Goal: Task Accomplishment & Management: Complete application form

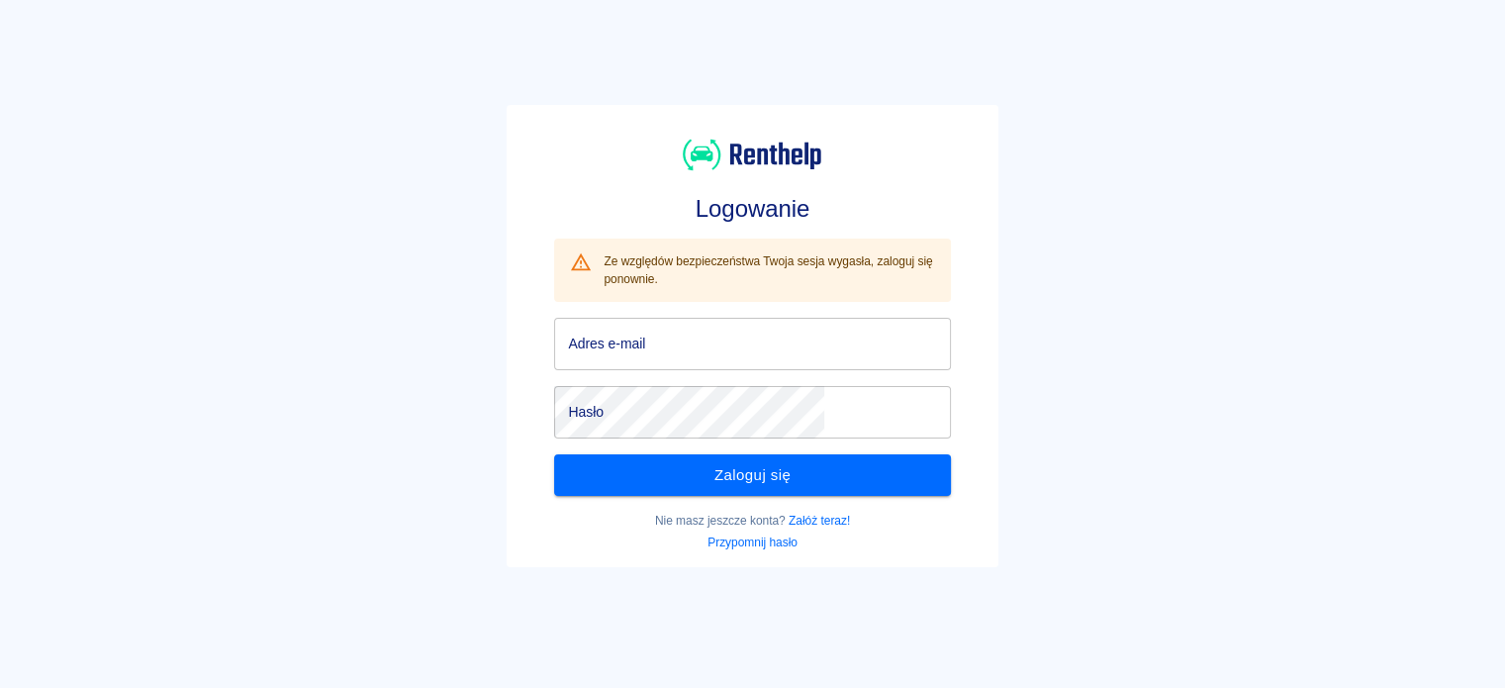
type input "[EMAIL_ADDRESS][DOMAIN_NAME]"
click at [776, 448] on div "Zaloguj się" at bounding box center [744, 466] width 412 height 57
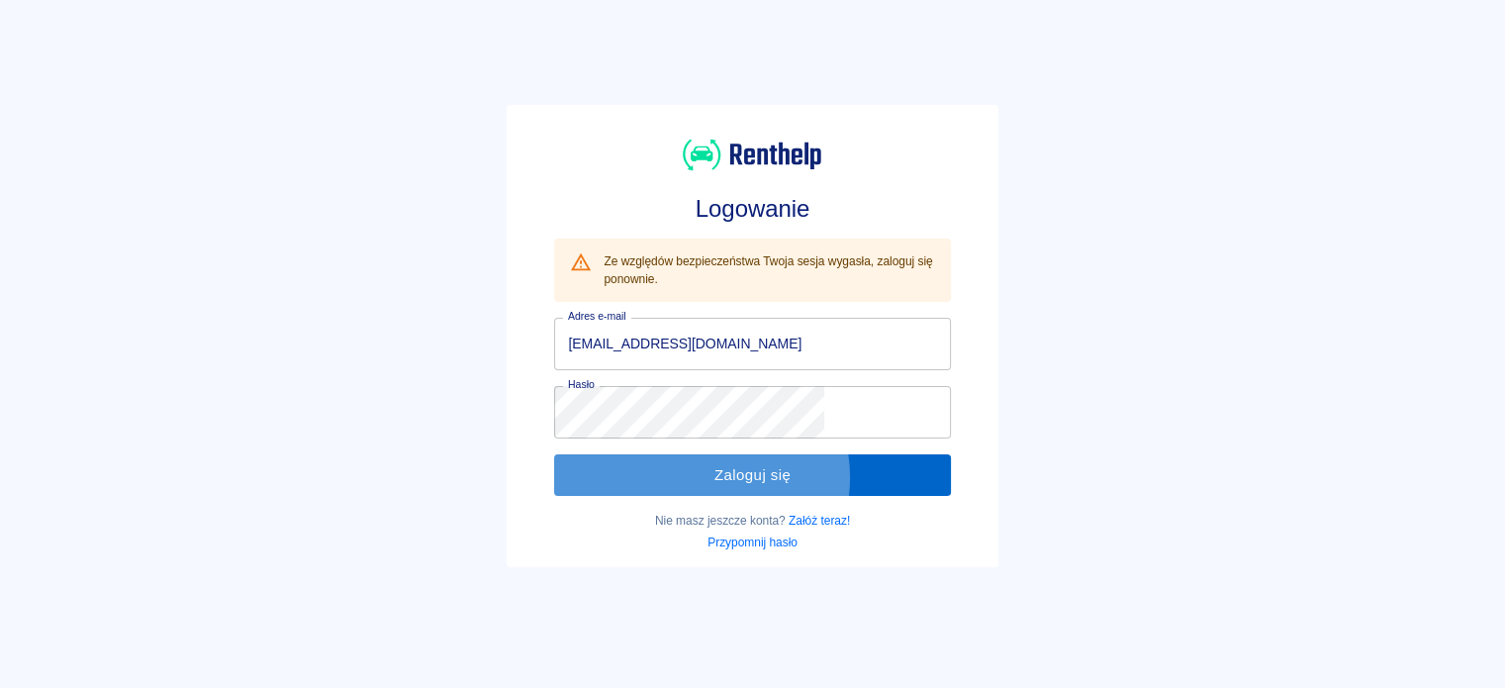
click at [764, 474] on button "Zaloguj się" at bounding box center [752, 475] width 396 height 42
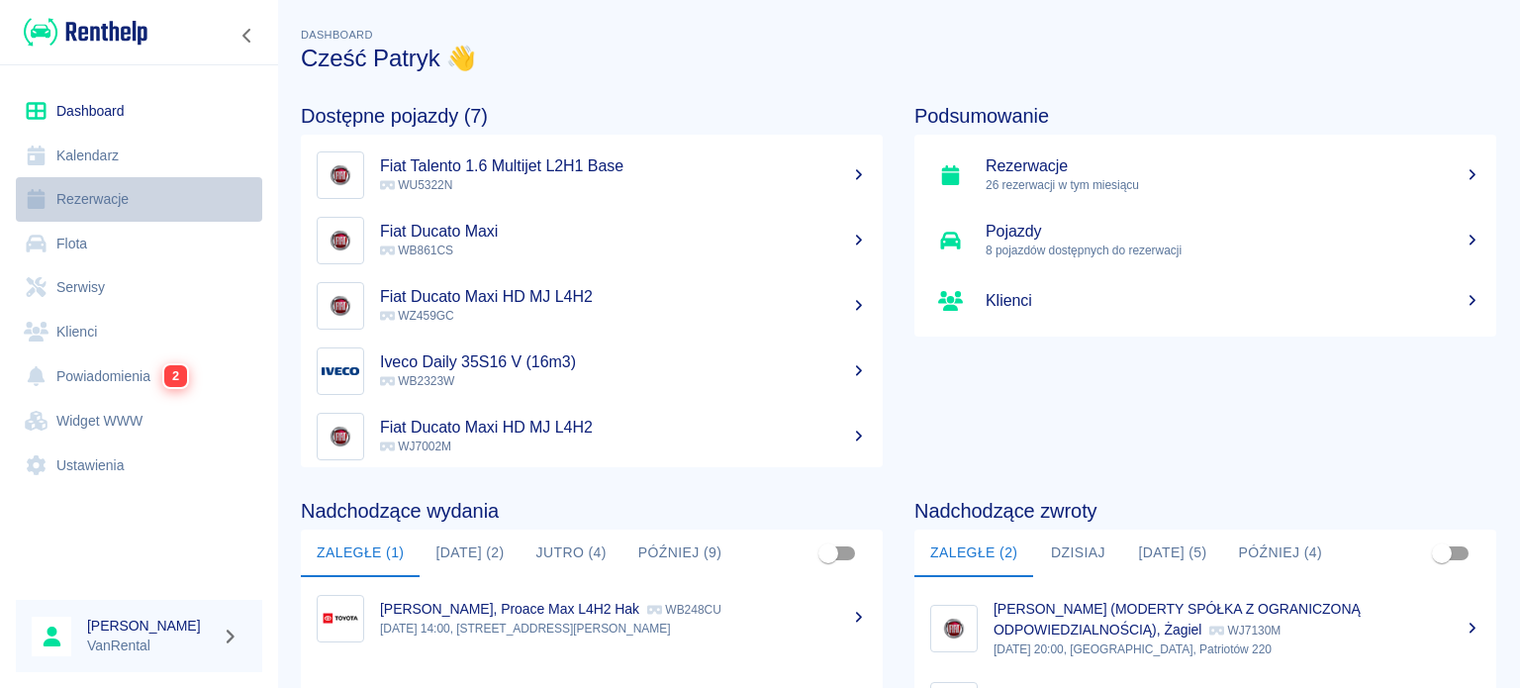
click at [87, 193] on link "Rezerwacje" at bounding box center [139, 199] width 246 height 45
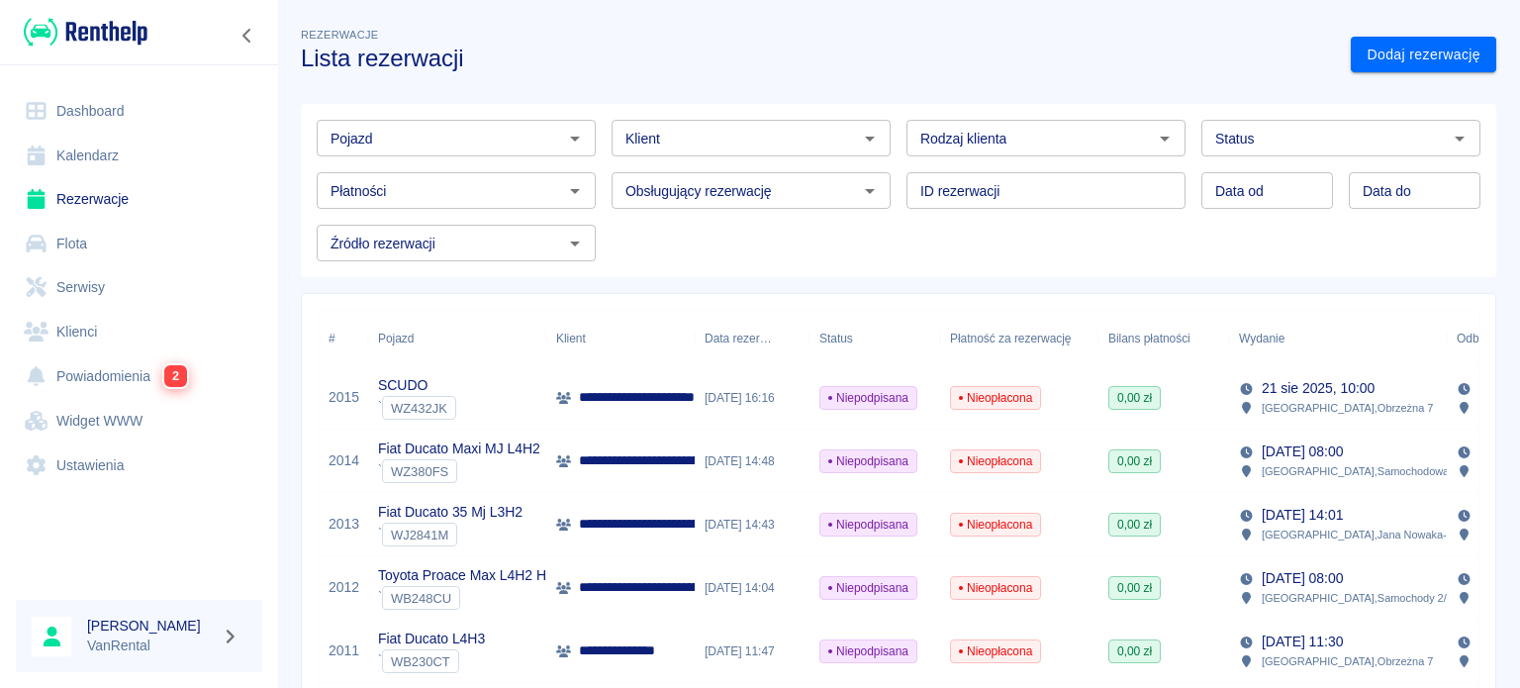
click at [643, 145] on div "Klient Klient" at bounding box center [751, 138] width 279 height 37
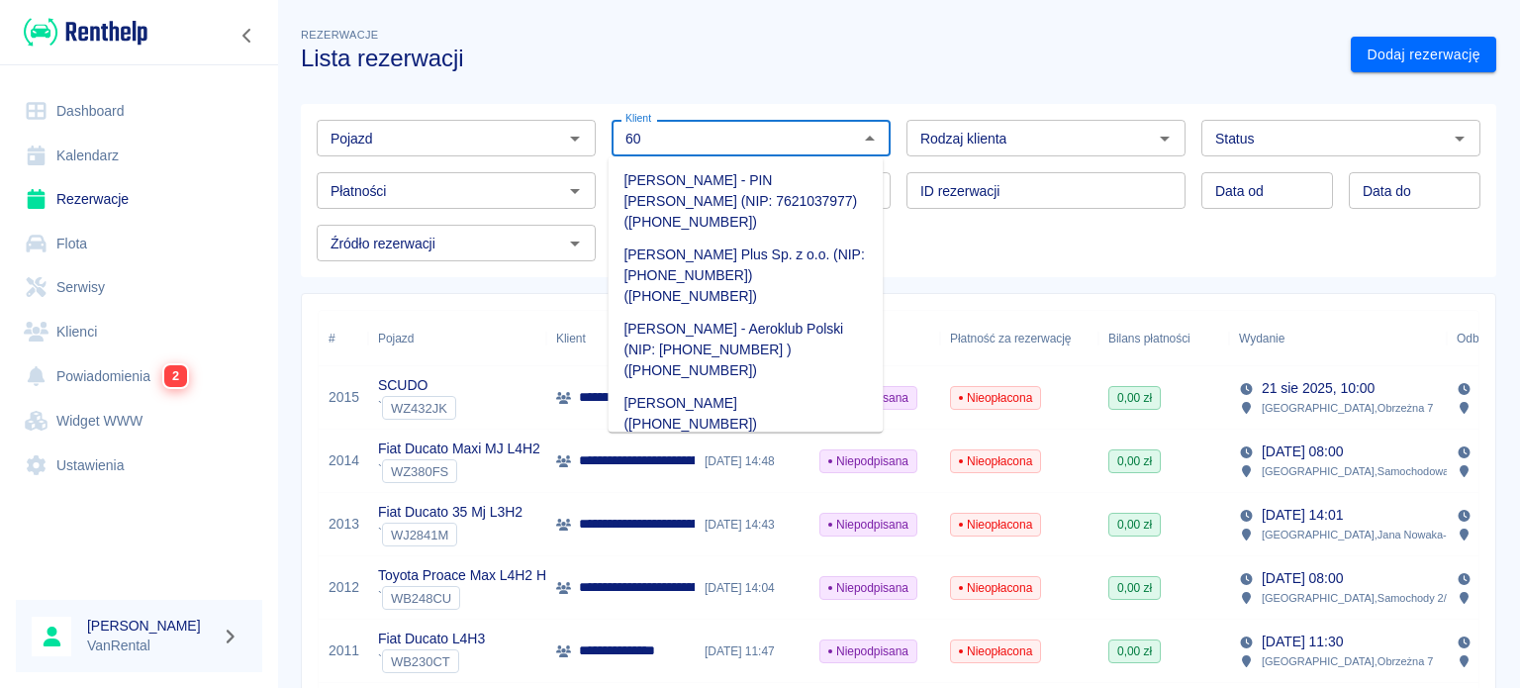
type input "605"
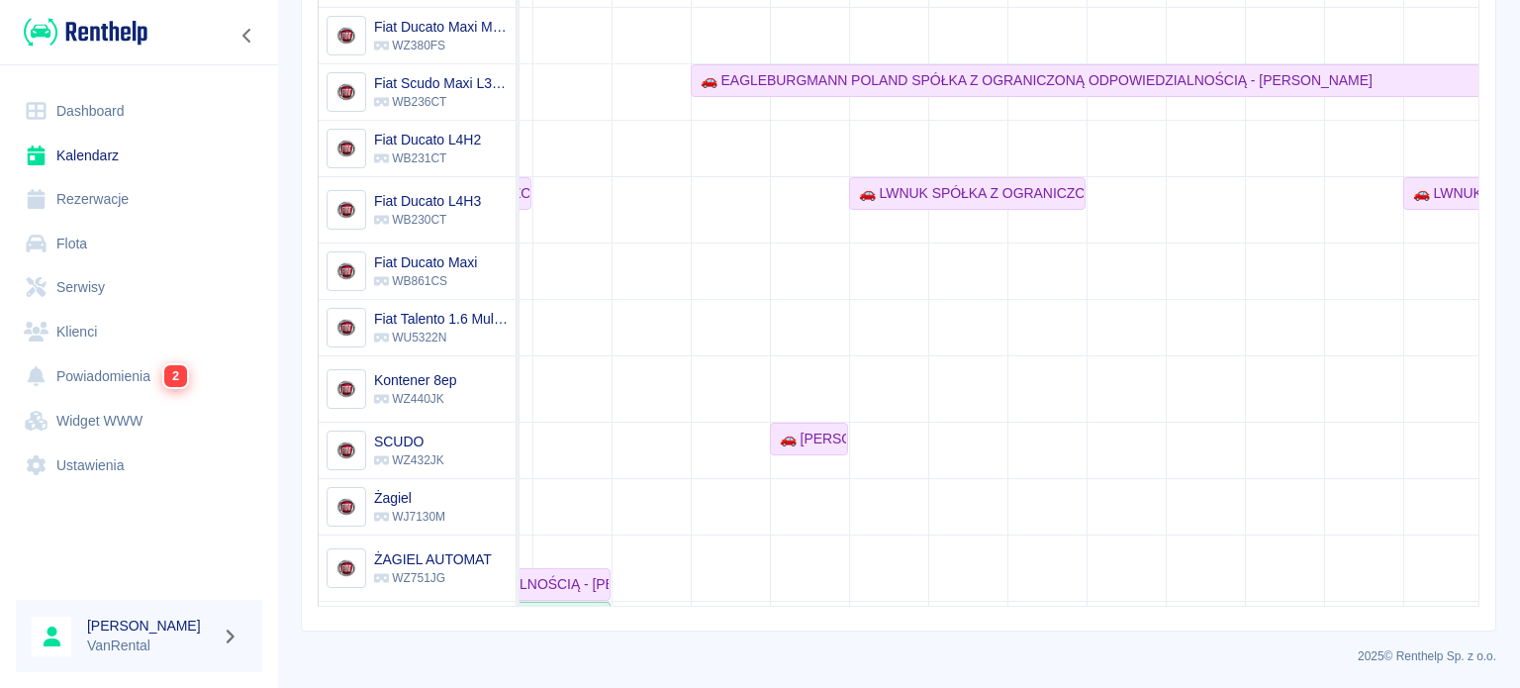
drag, startPoint x: 823, startPoint y: 348, endPoint x: 790, endPoint y: 313, distance: 49.0
click at [823, 348] on td at bounding box center [809, 299] width 79 height 1186
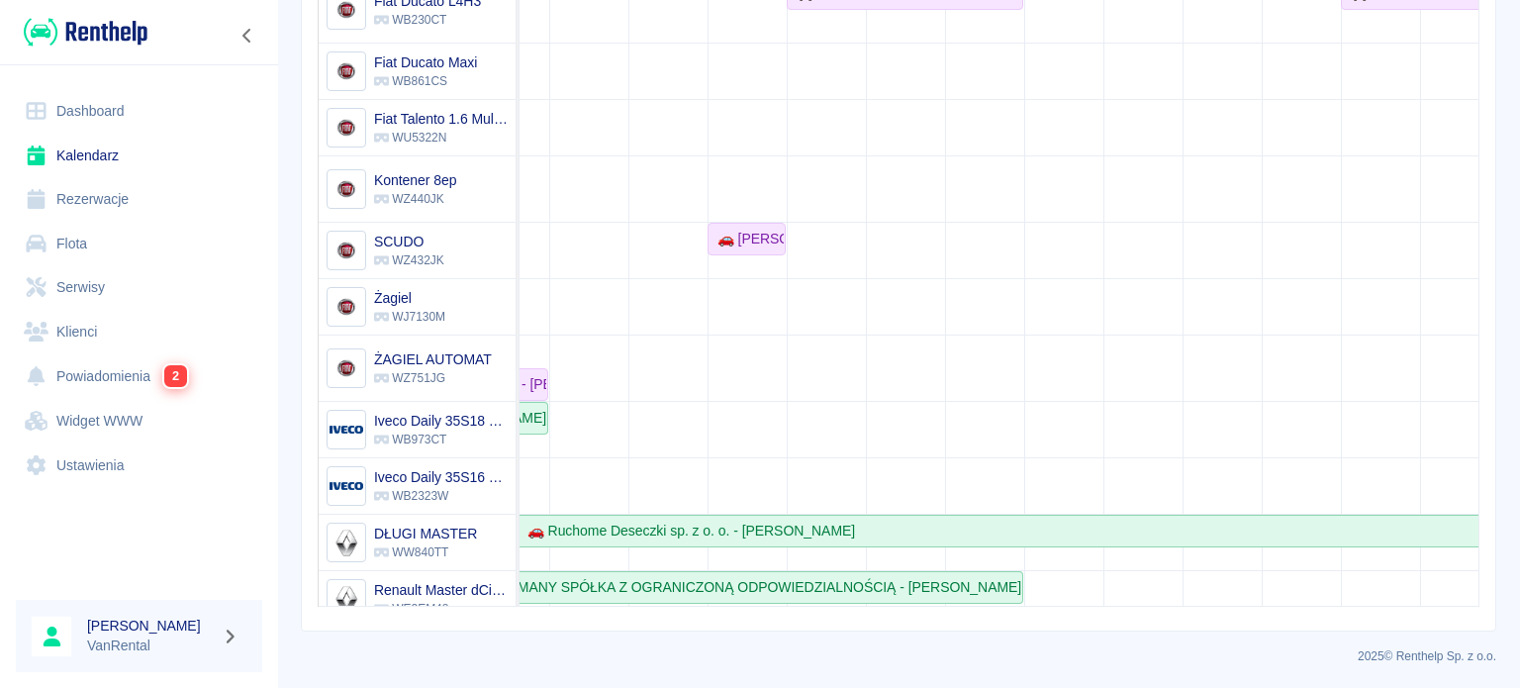
scroll to position [465, 445]
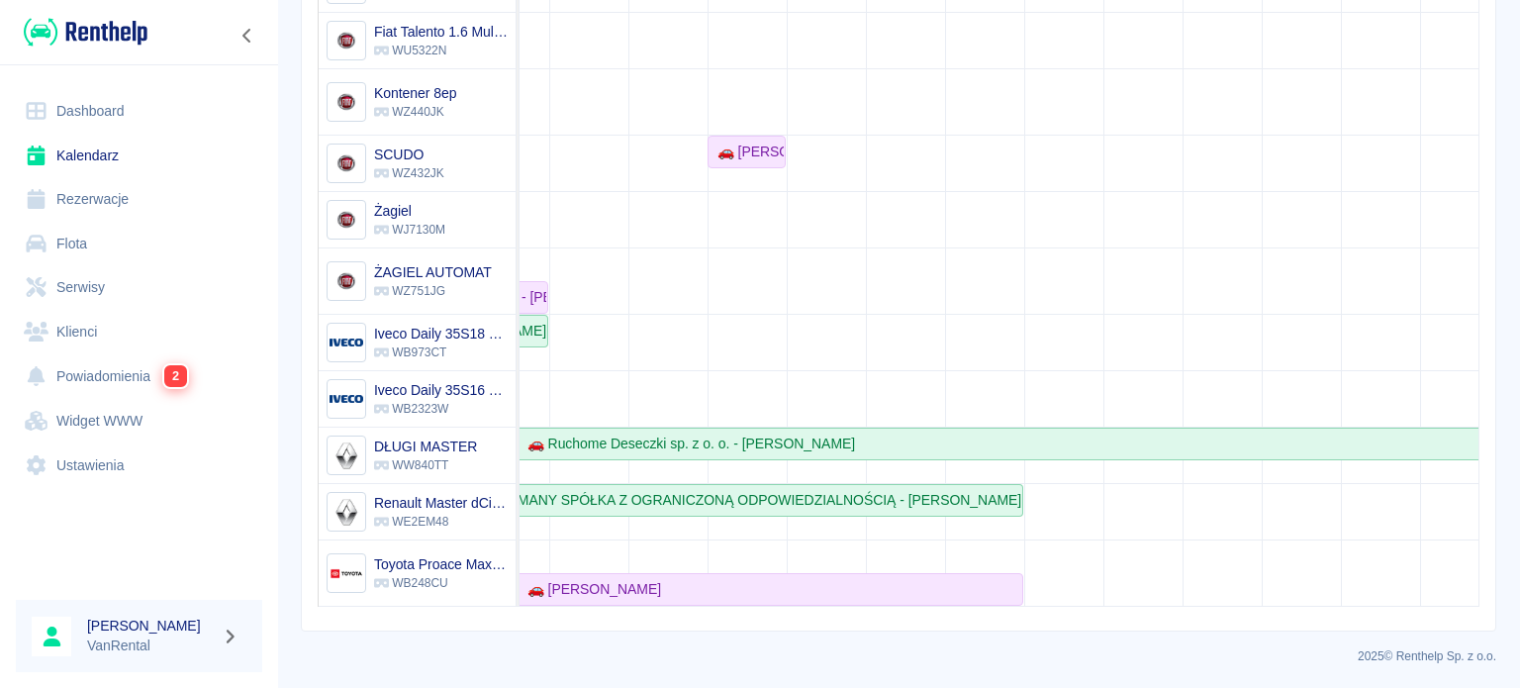
drag, startPoint x: 1226, startPoint y: 483, endPoint x: 1187, endPoint y: 469, distance: 41.0
click at [1226, 482] on td at bounding box center [1221, 12] width 79 height 1186
click at [685, 600] on div "🚗 LIGHTCRAFT PRODUCTIONS SPÓŁKA Z OGRANICZONĄ ODPOWIEDZIALNOŚCIĄ - [PERSON_NAME…" at bounding box center [998, 239] width 959 height 731
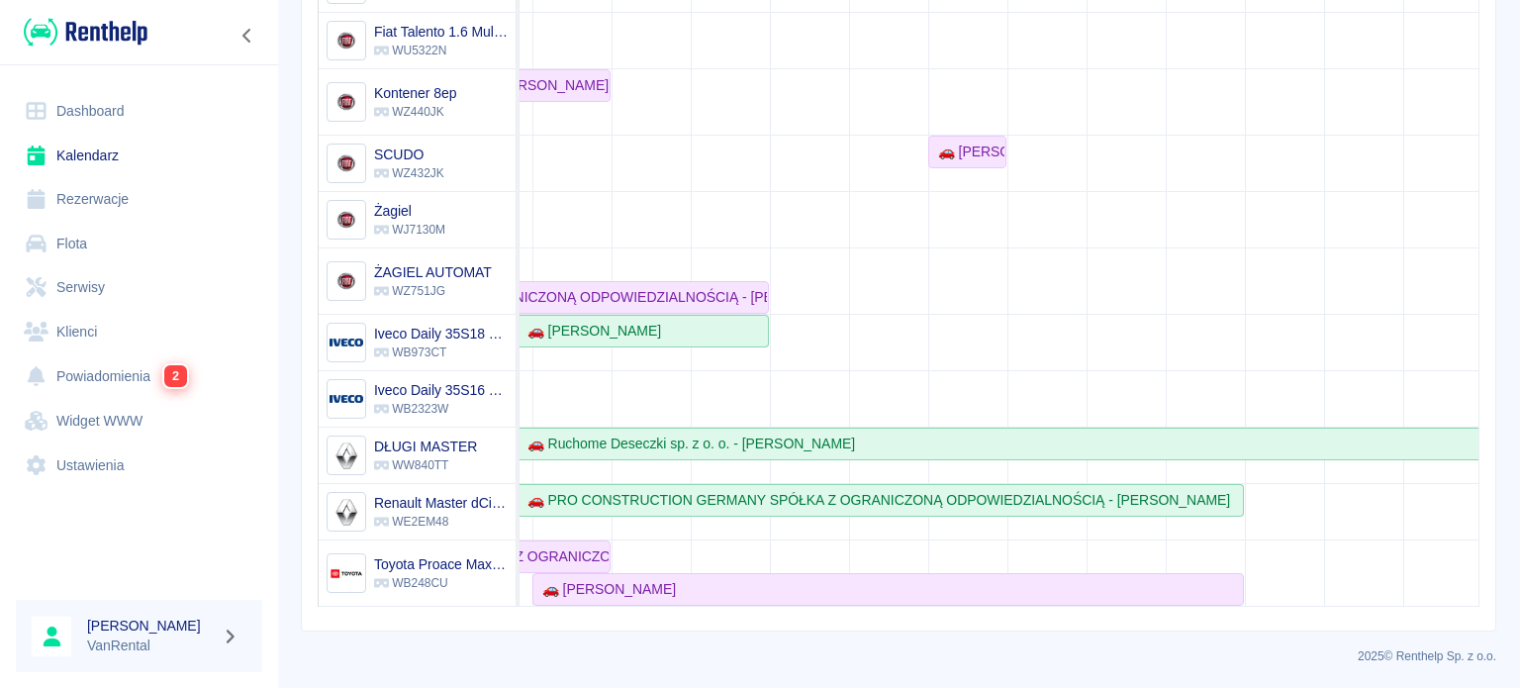
click at [739, 525] on td at bounding box center [730, 12] width 79 height 1186
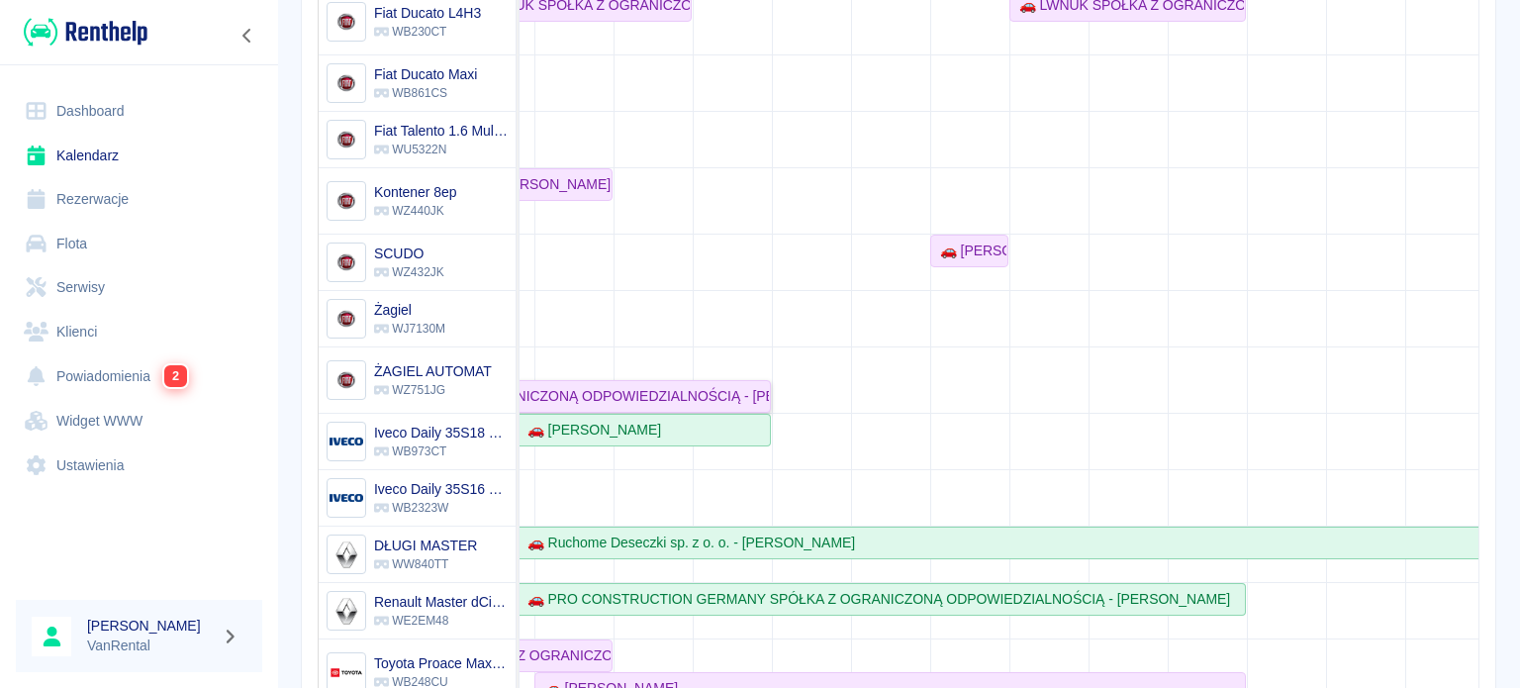
click at [728, 380] on link "🚗 EURO LINE SPÓŁKA Z OGRANICZONĄ ODPOWIEDZIALNOŚCIĄ - [PERSON_NAME]" at bounding box center [534, 396] width 474 height 33
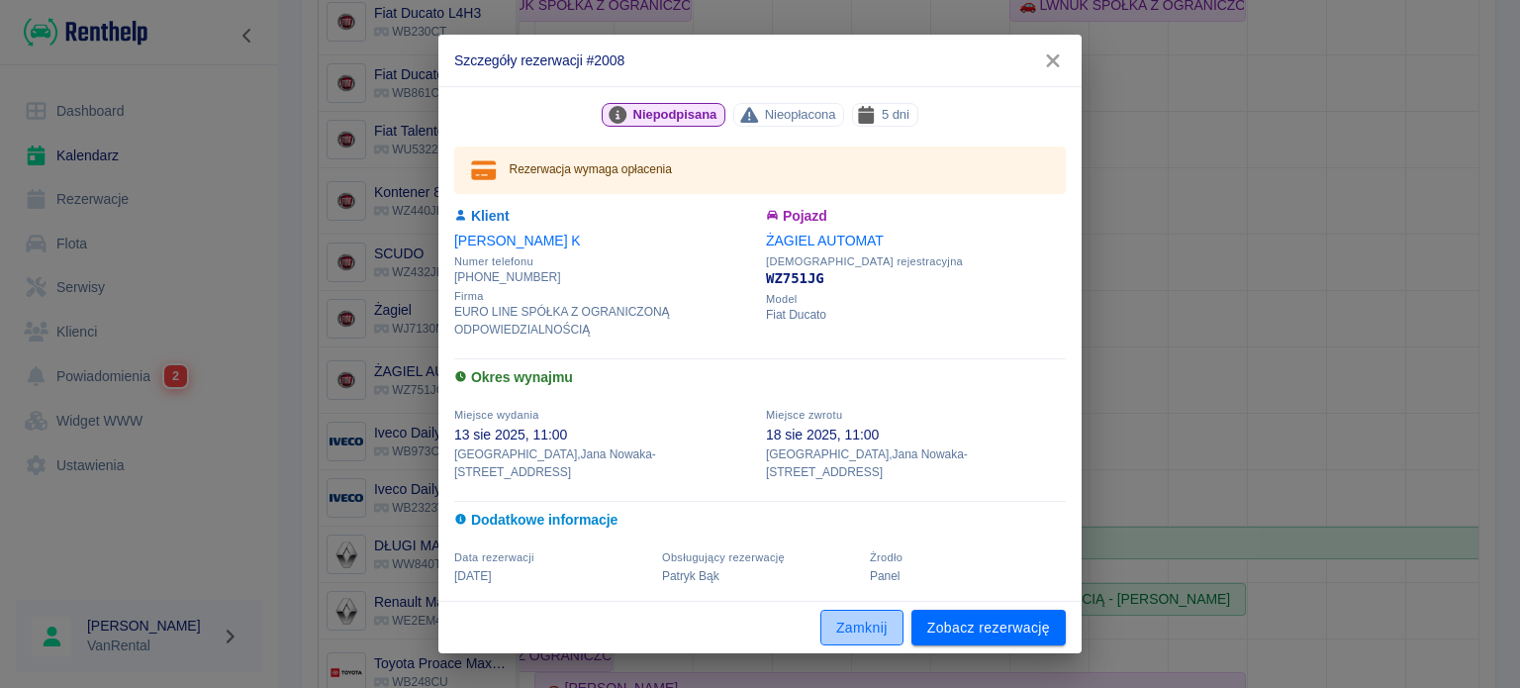
click at [863, 616] on button "Zamknij" at bounding box center [861, 628] width 83 height 37
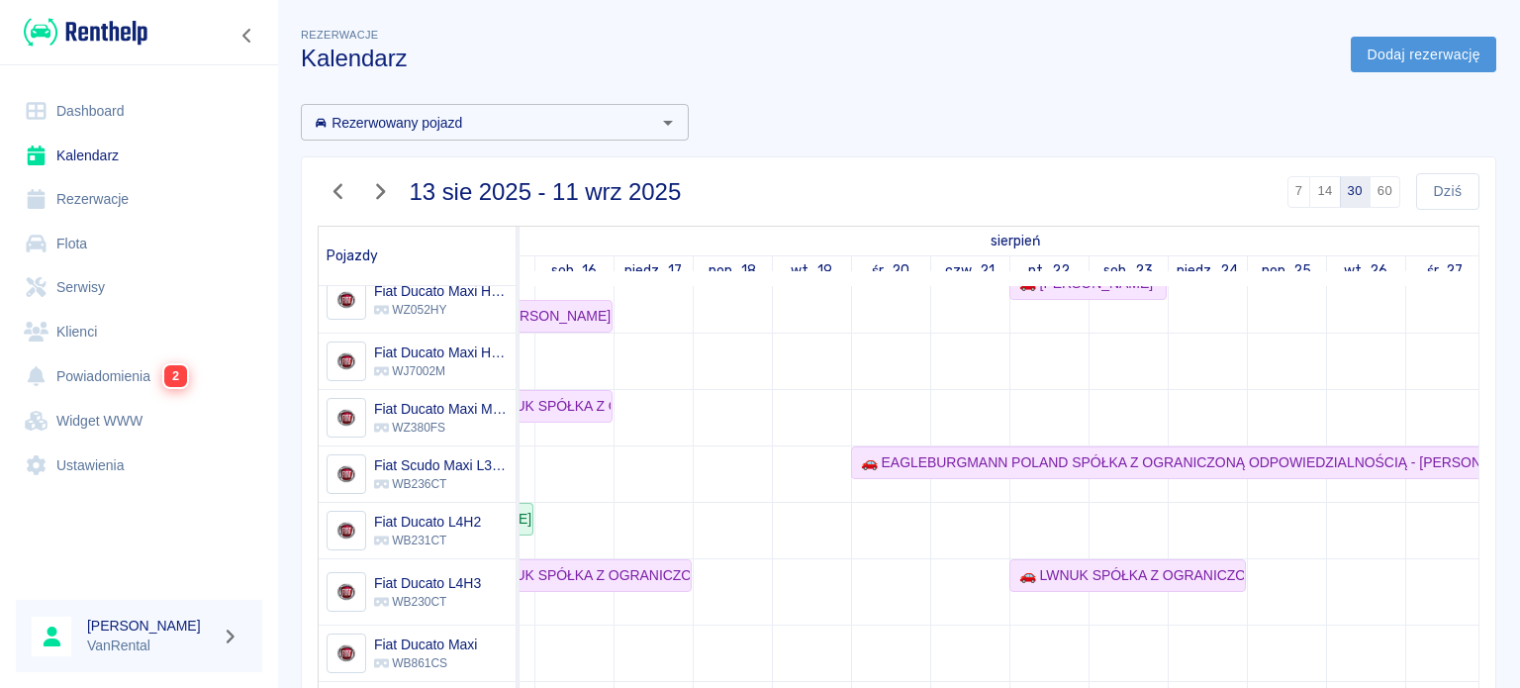
click at [1444, 68] on link "Dodaj rezerwację" at bounding box center [1423, 55] width 145 height 37
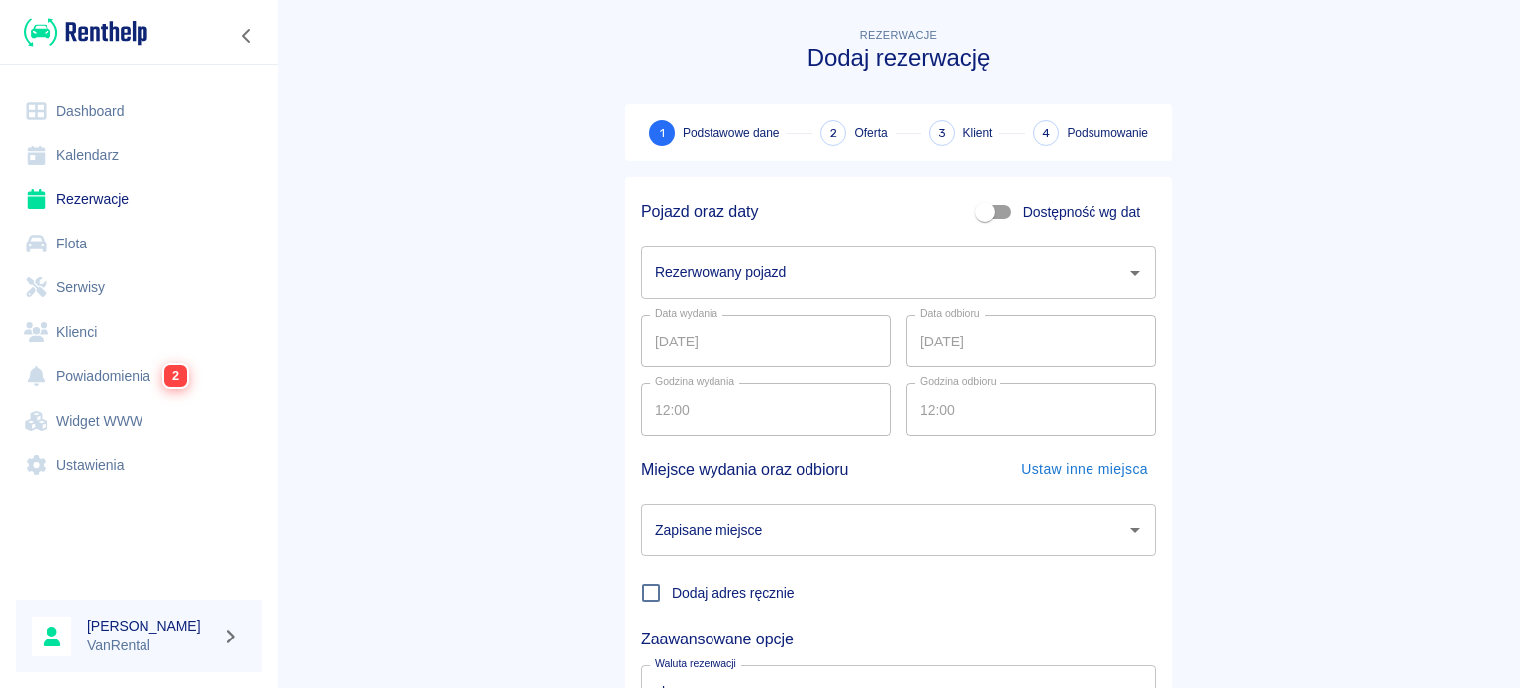
click at [710, 256] on input "Rezerwowany pojazd" at bounding box center [883, 272] width 467 height 35
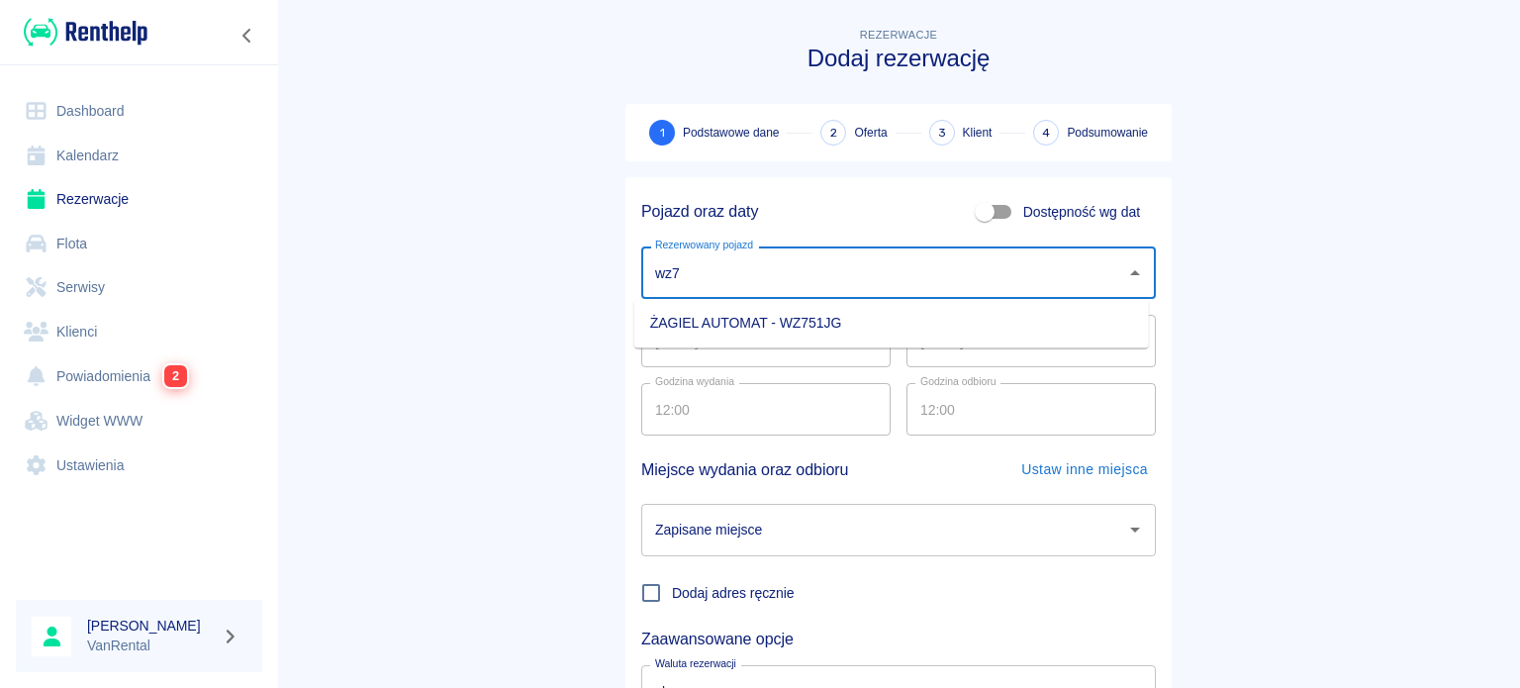
click at [788, 325] on li "ŻAGIEL AUTOMAT - WZ751JG" at bounding box center [891, 323] width 515 height 33
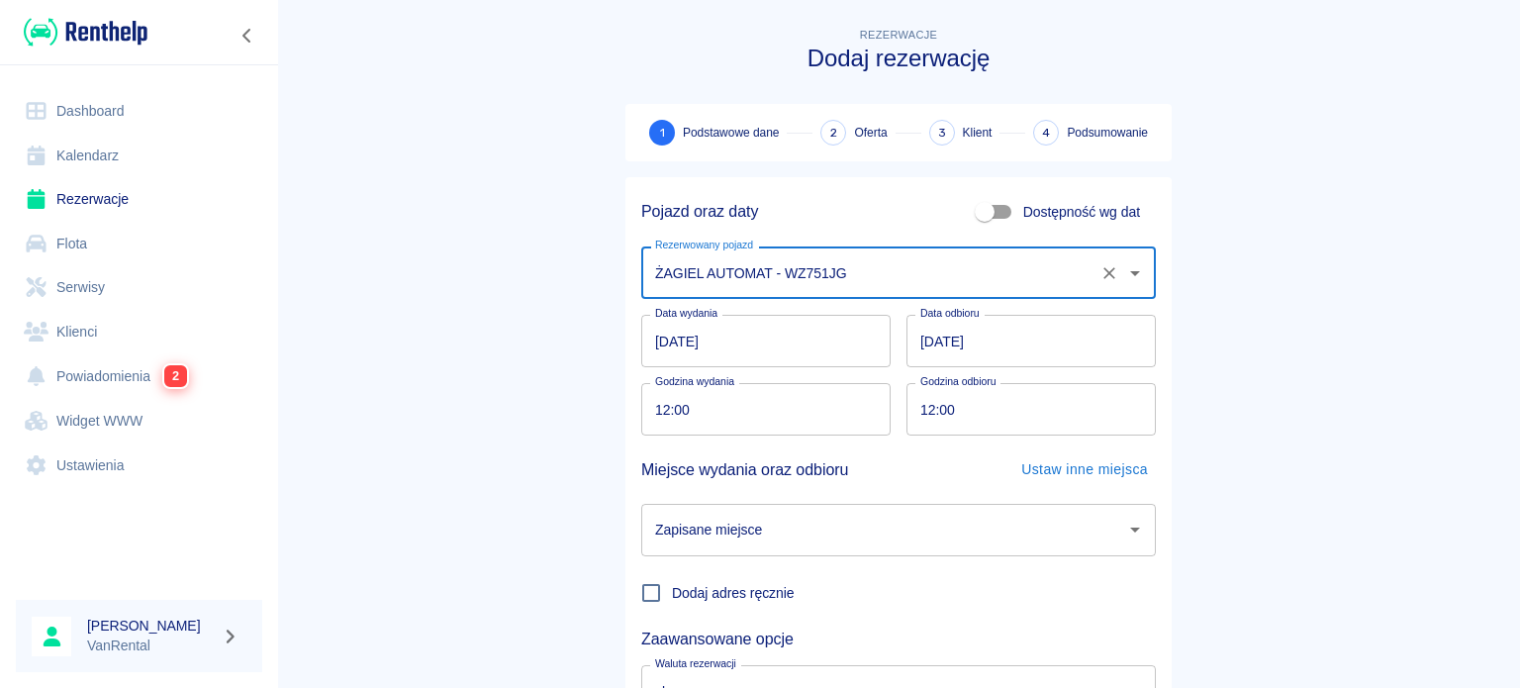
type input "ŻAGIEL AUTOMAT - WZ751JG"
click at [660, 339] on input "[DATE]" at bounding box center [765, 341] width 249 height 52
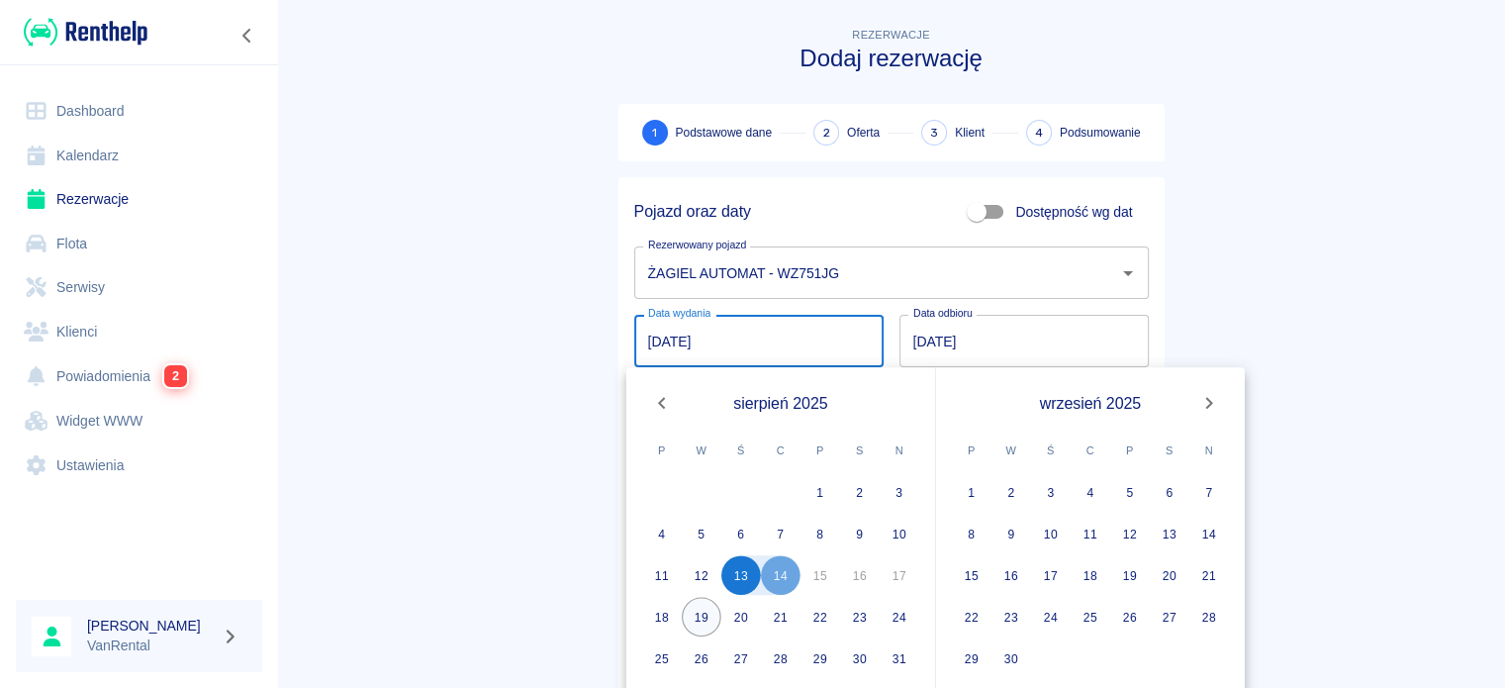
click at [695, 609] on button "19" at bounding box center [702, 617] width 40 height 40
type input "[DATE]"
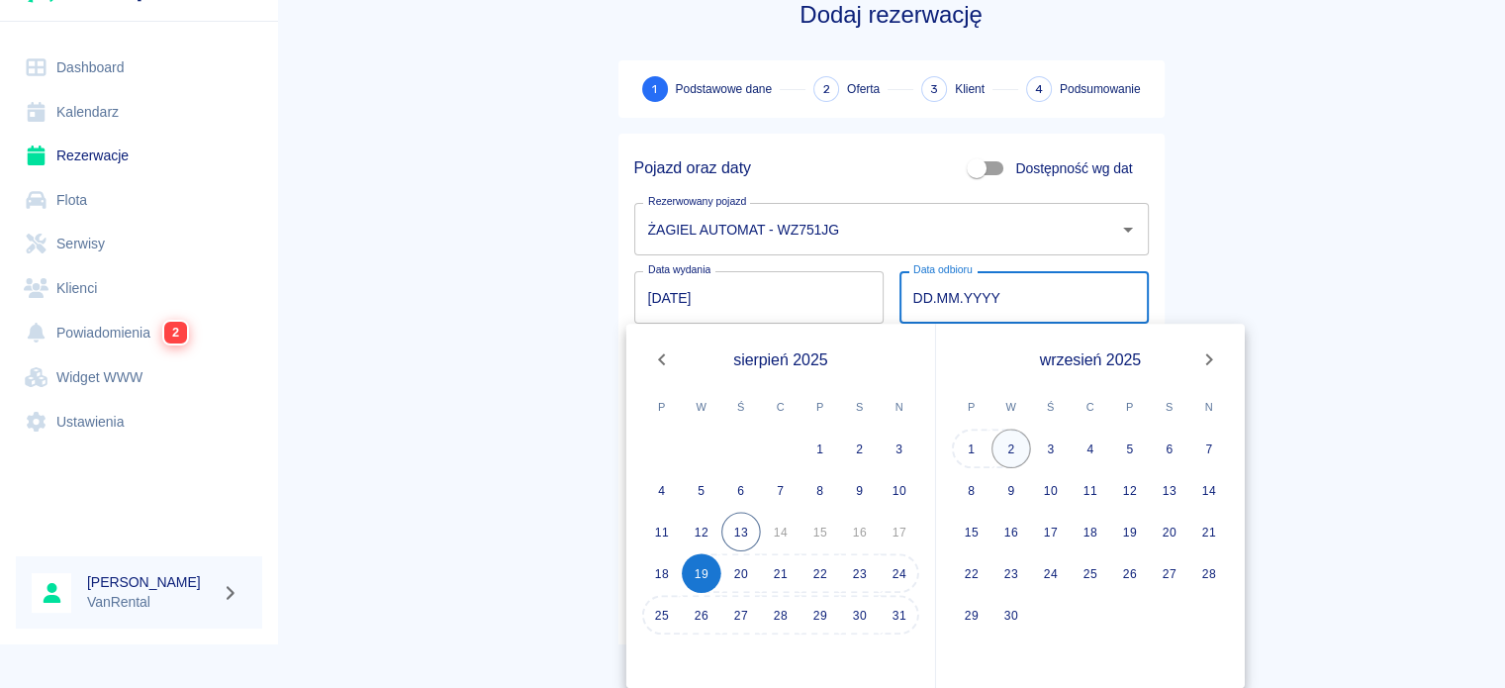
click at [1016, 451] on button "2" at bounding box center [1011, 448] width 40 height 40
type input "[DATE]"
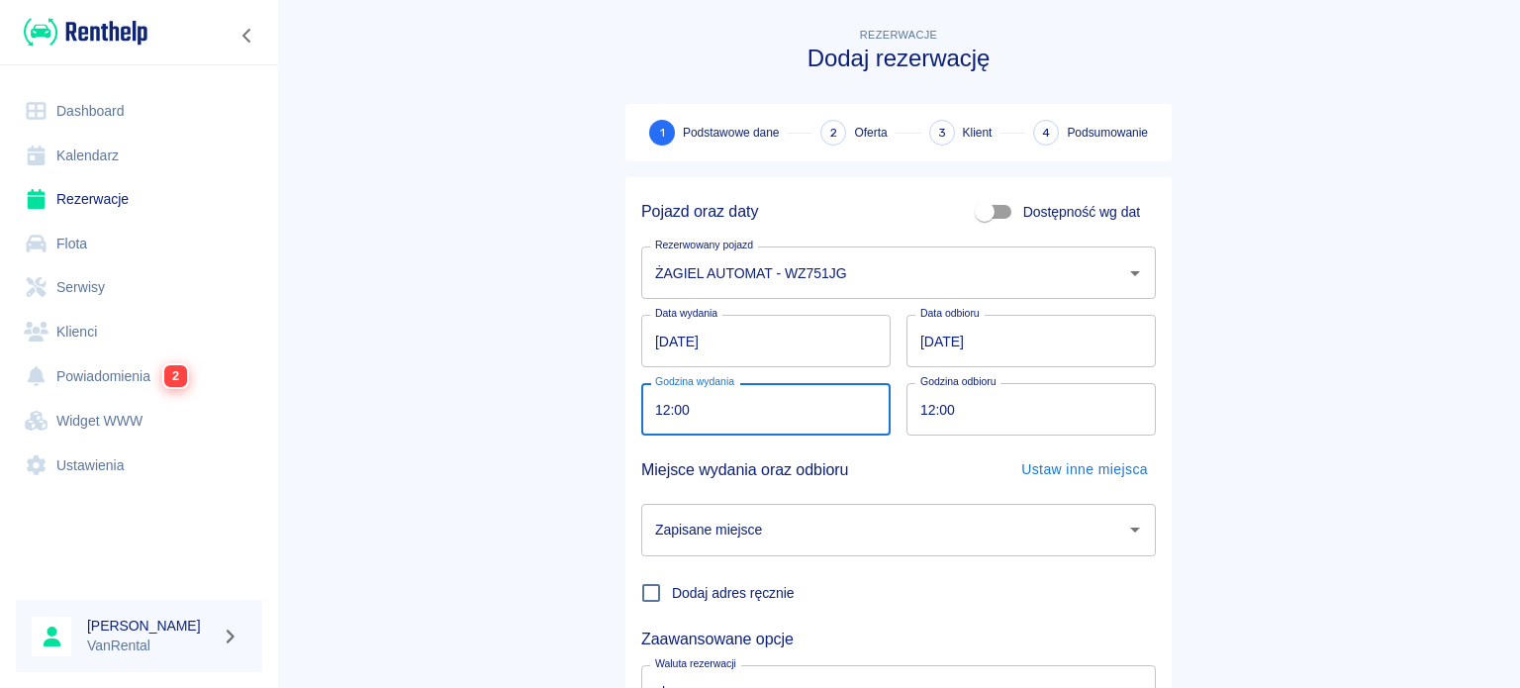
click at [651, 411] on input "12:00" at bounding box center [758, 409] width 235 height 52
type input "08:00"
click at [917, 409] on input "12:00" at bounding box center [1023, 409] width 235 height 52
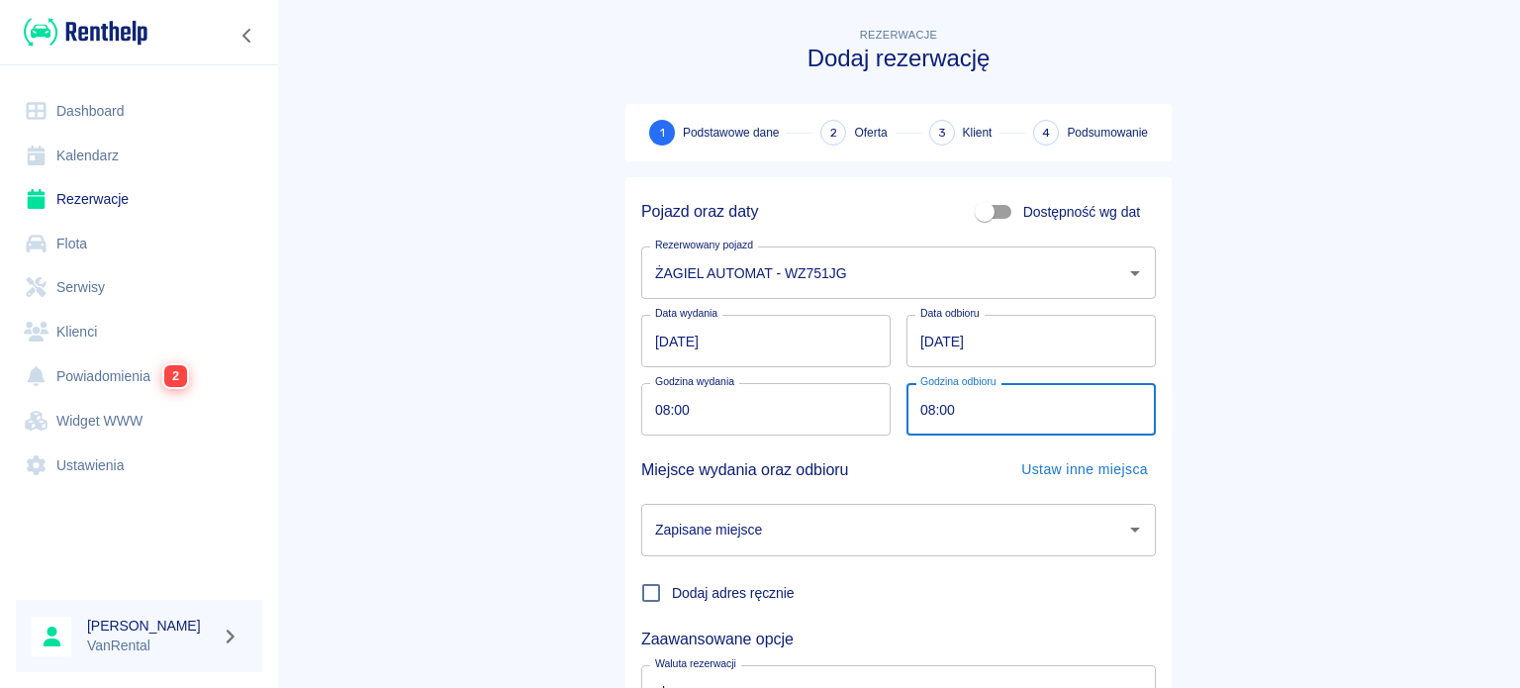
type input "08:00"
click at [836, 544] on input "Zapisane miejsce" at bounding box center [883, 530] width 467 height 35
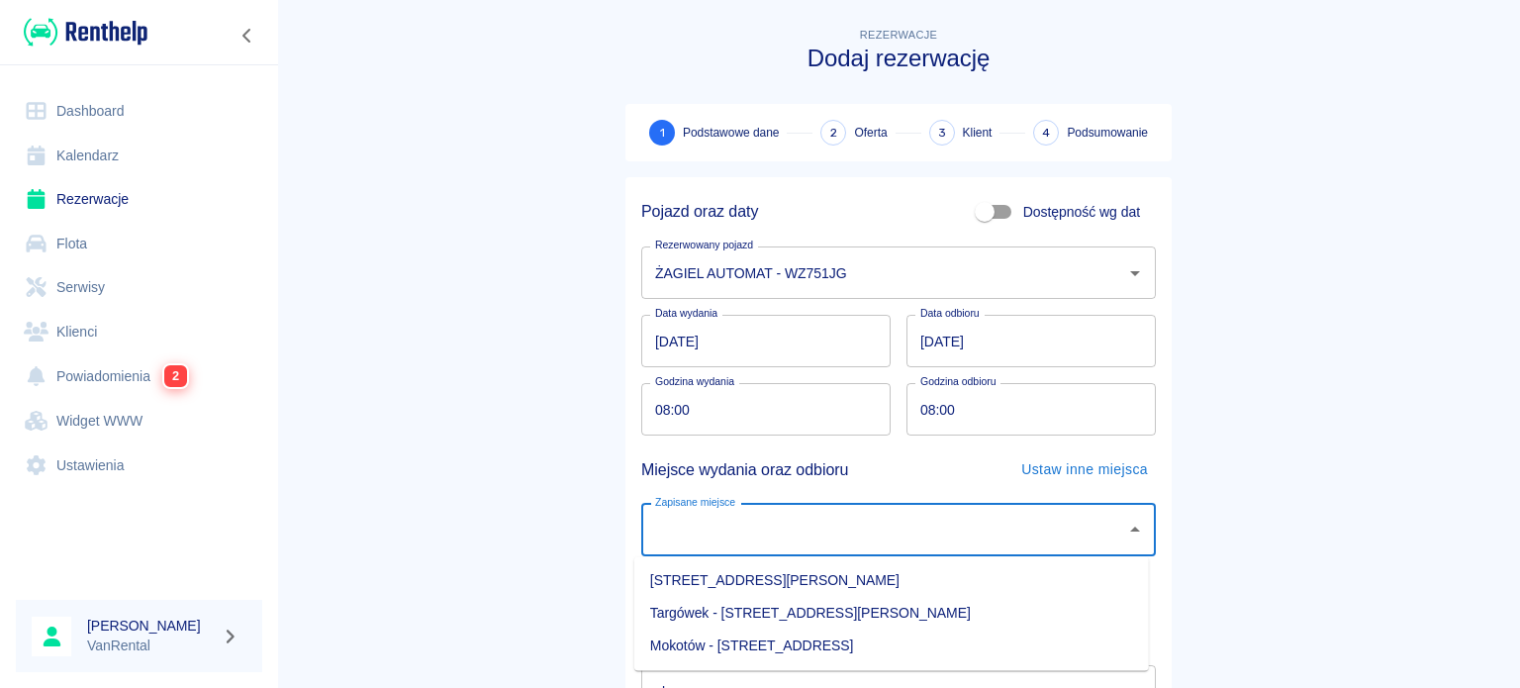
click at [926, 606] on li "Targówek - [STREET_ADDRESS][PERSON_NAME]" at bounding box center [891, 613] width 515 height 33
type input "Targówek - [STREET_ADDRESS][PERSON_NAME]"
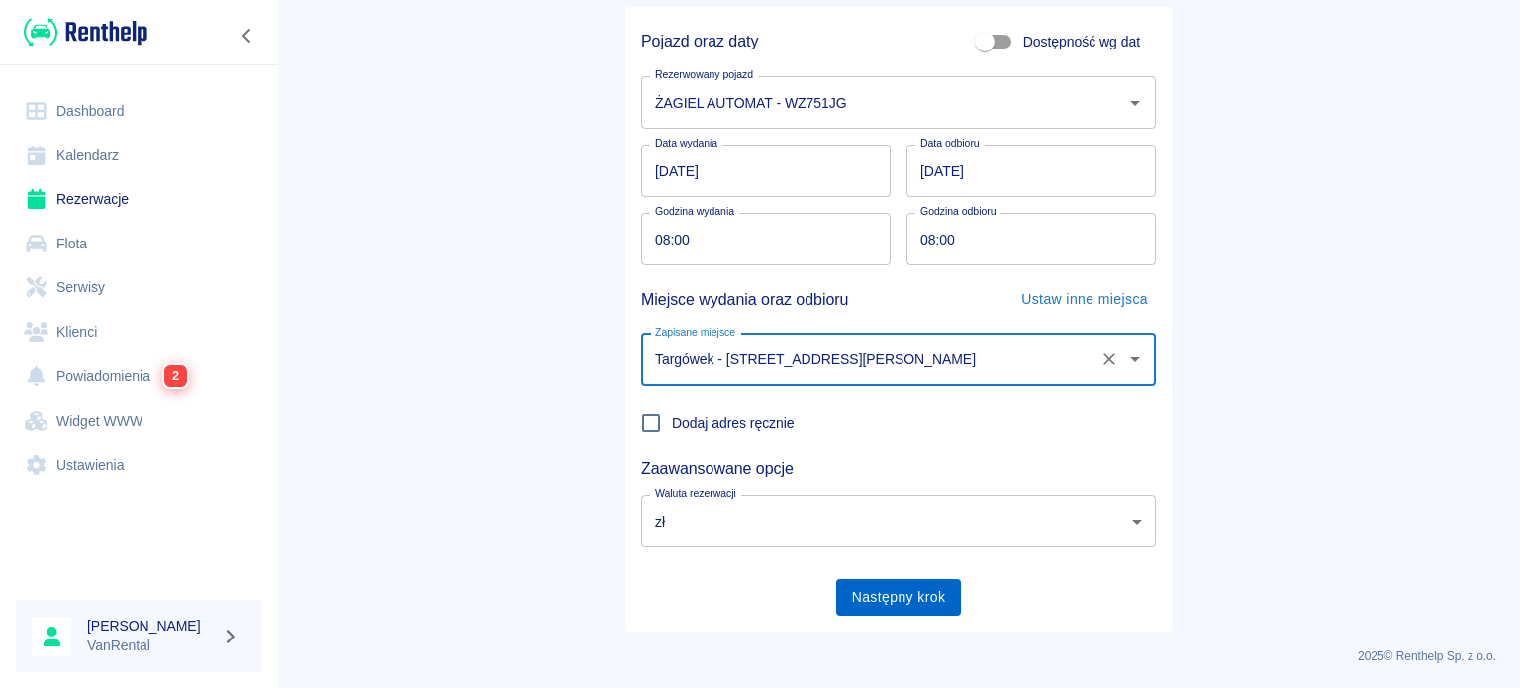
click at [917, 591] on button "Następny krok" at bounding box center [899, 597] width 126 height 37
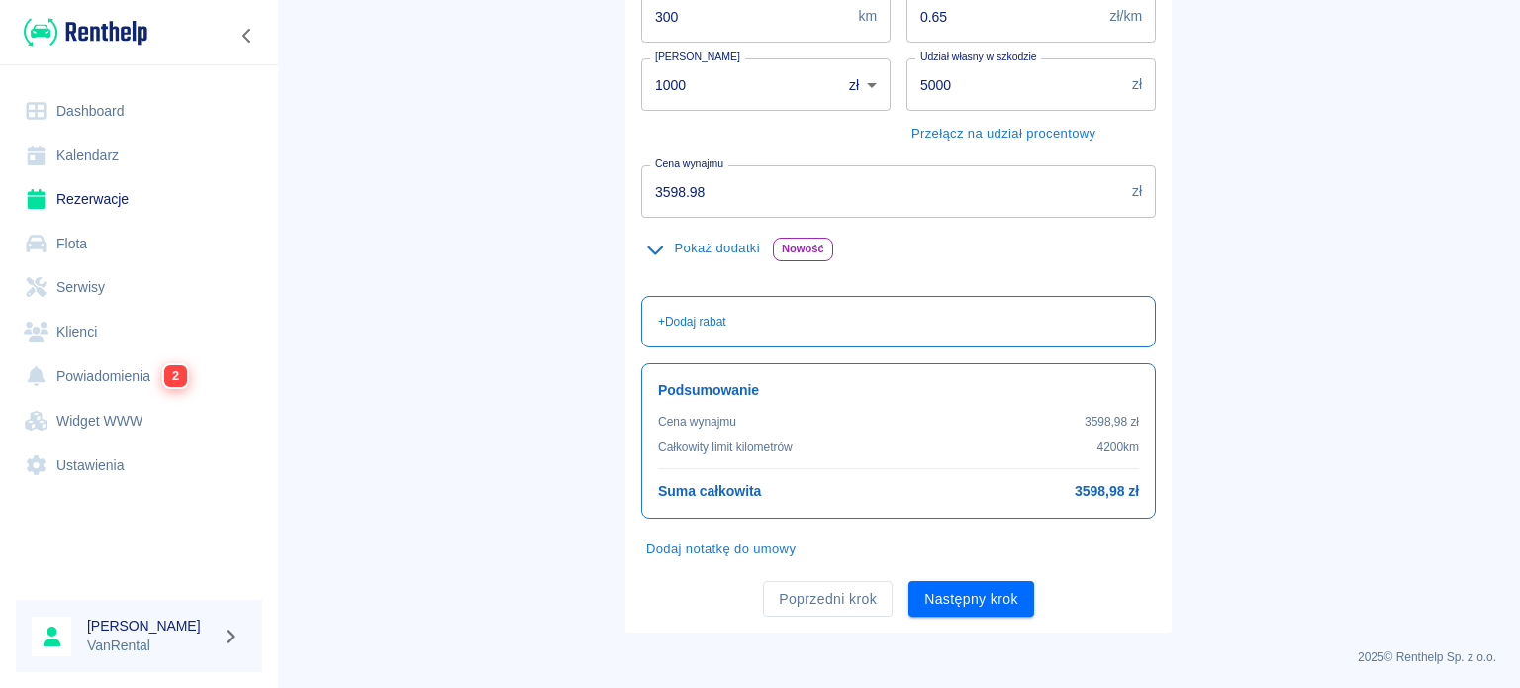
click at [701, 252] on button "Pokaż dodatki" at bounding box center [703, 249] width 124 height 31
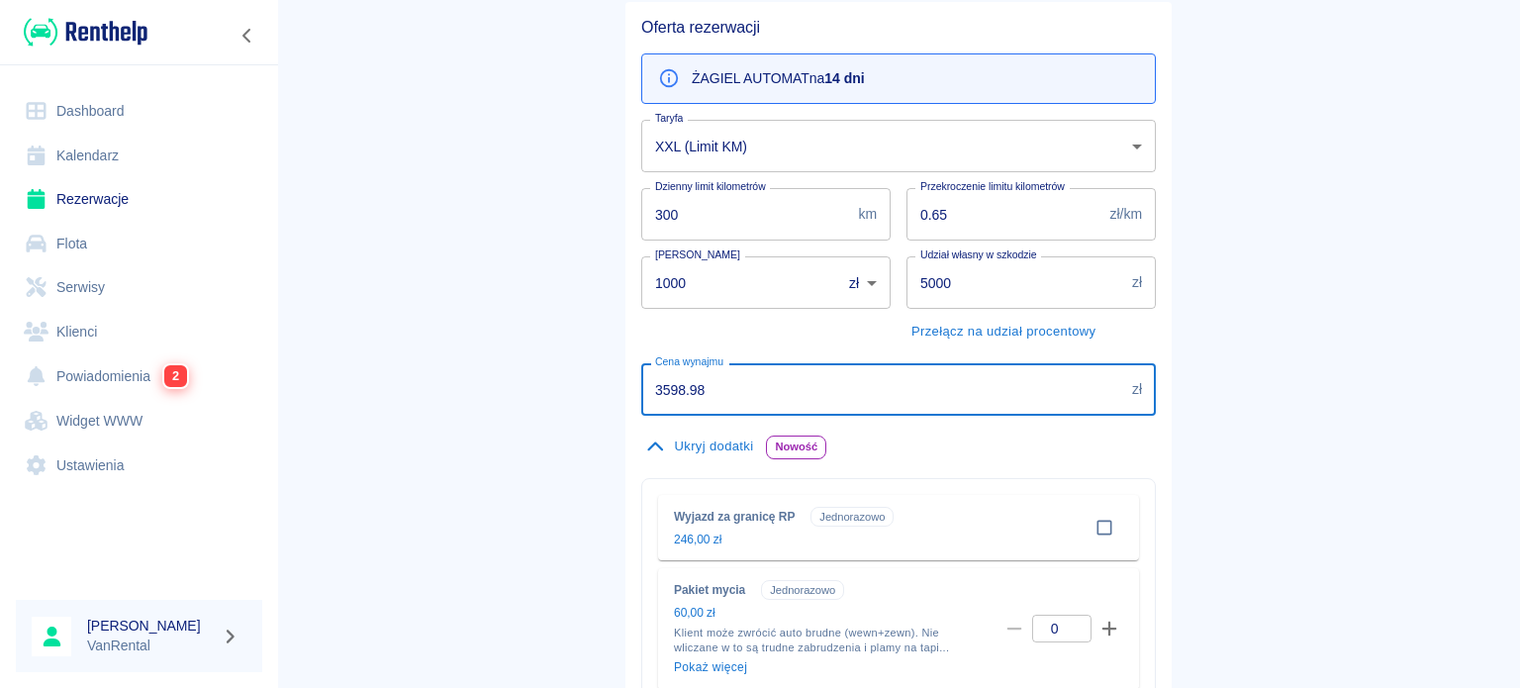
drag, startPoint x: 729, startPoint y: 383, endPoint x: 489, endPoint y: 360, distance: 241.5
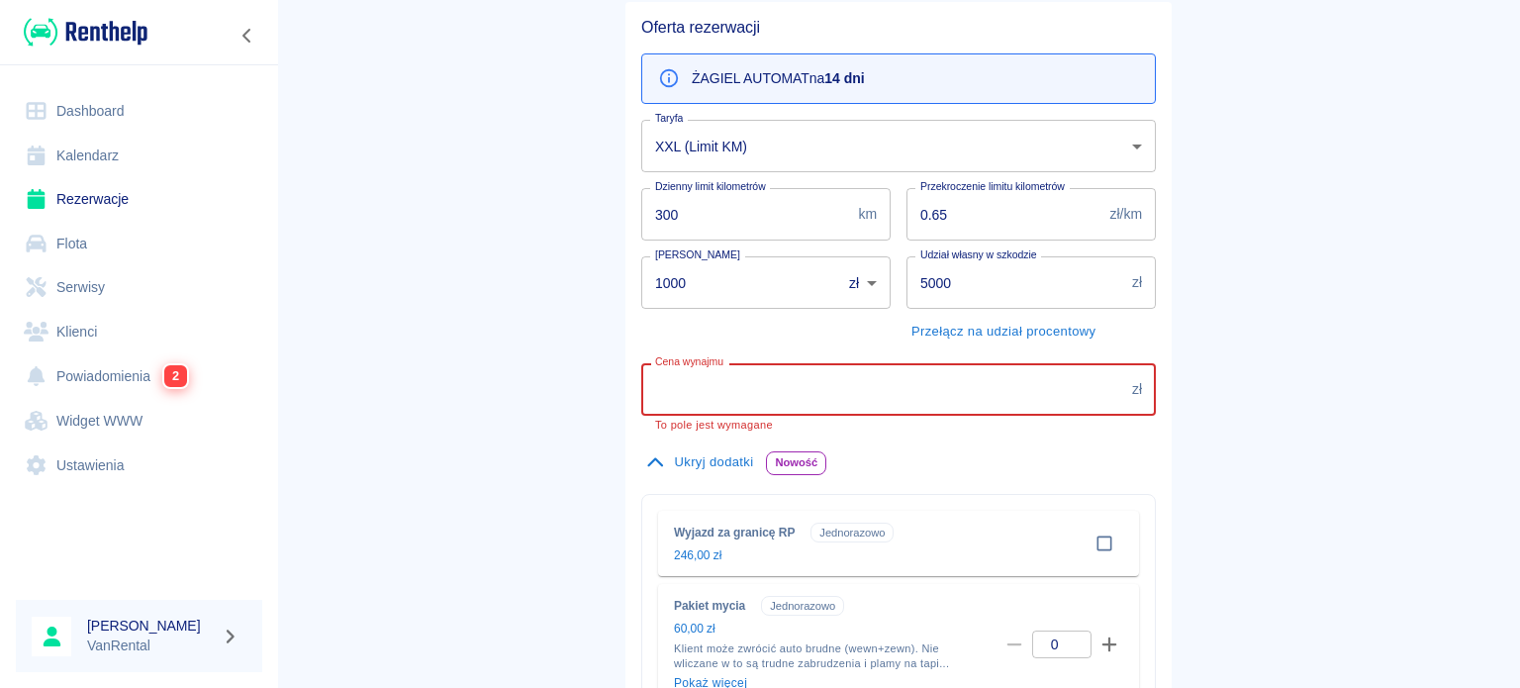
paste input "4588.13"
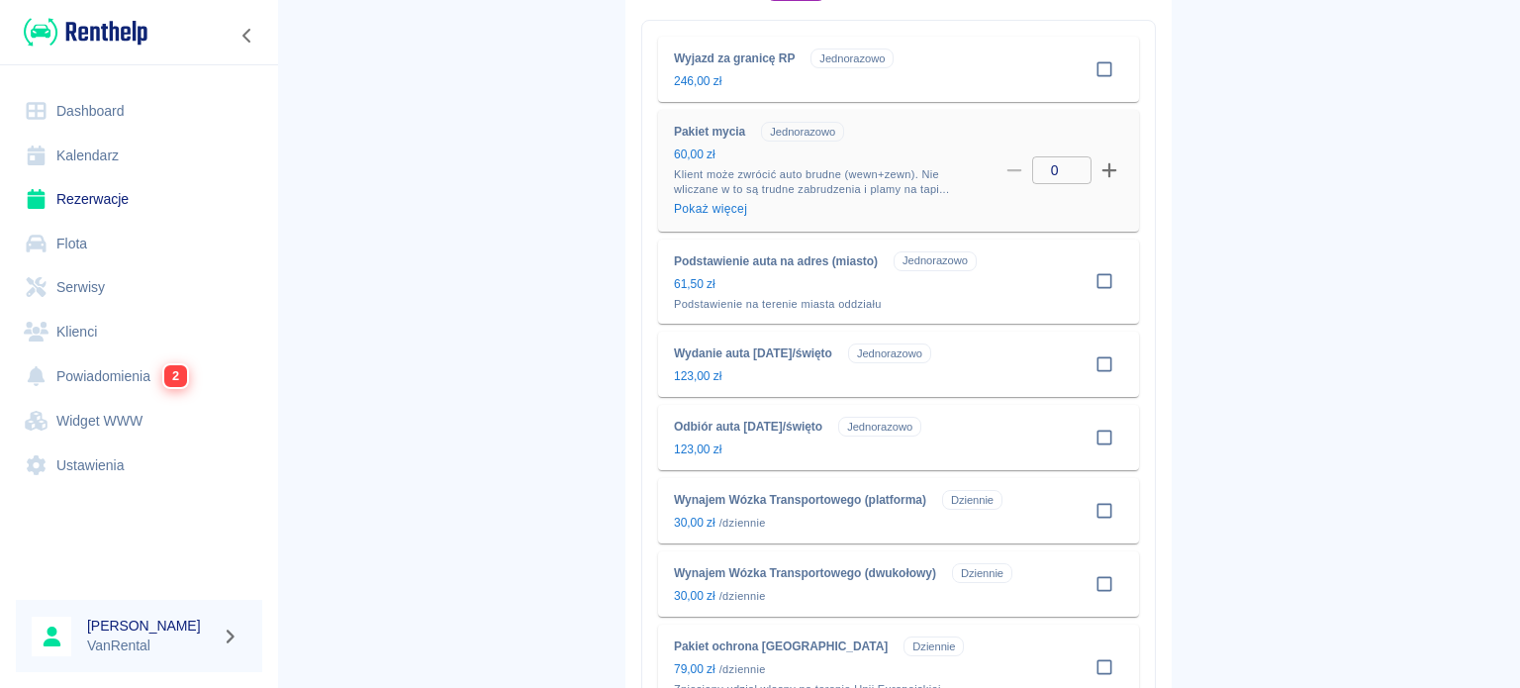
scroll to position [571, 0]
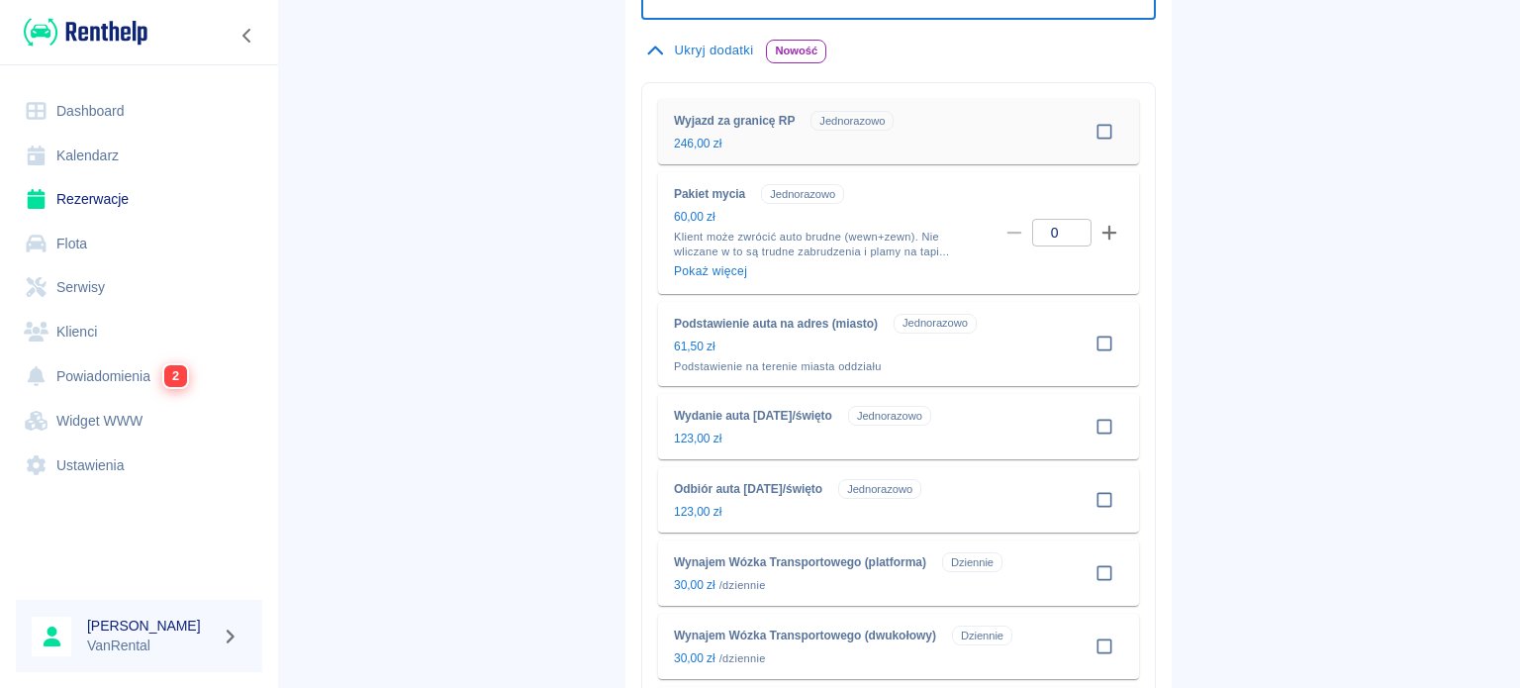
type input "4588.13"
click at [1089, 135] on input "checkbox" at bounding box center [1104, 132] width 38 height 38
checkbox input "true"
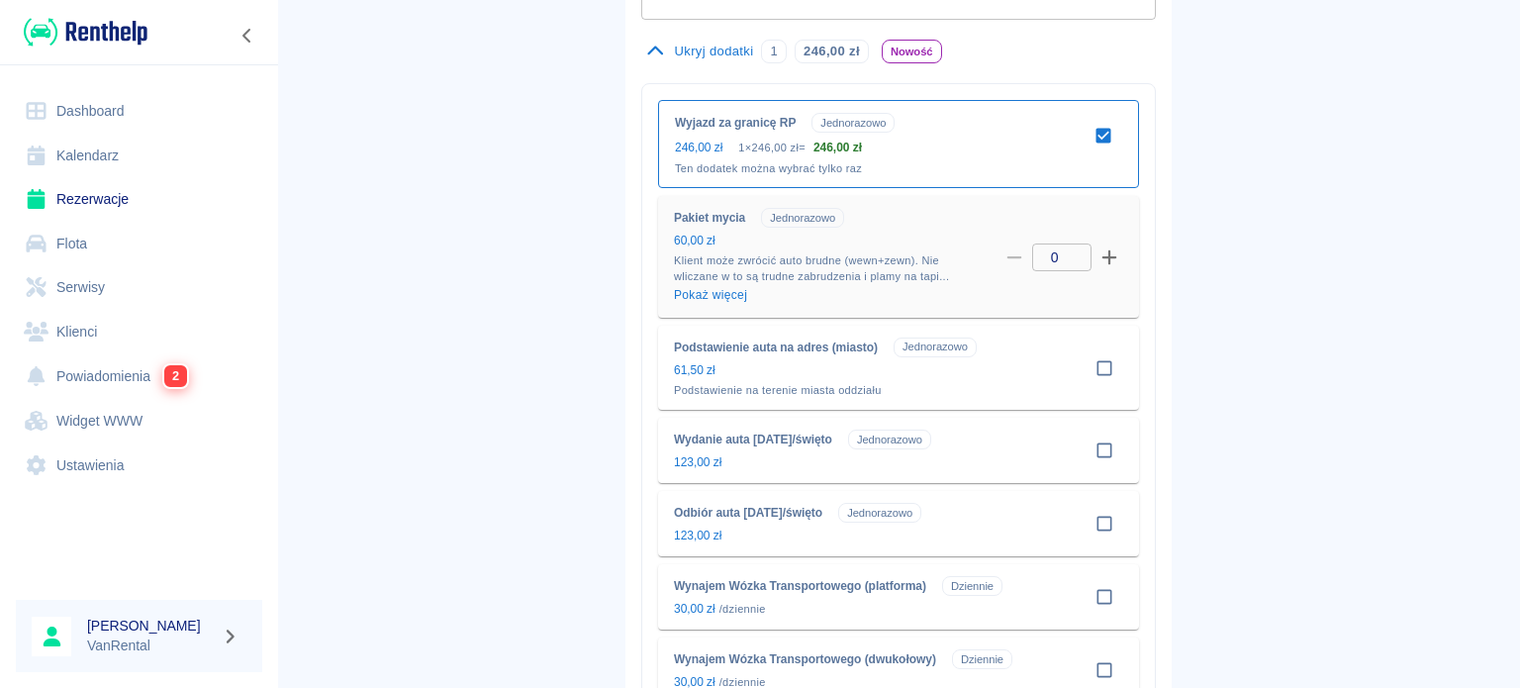
drag, startPoint x: 1103, startPoint y: 257, endPoint x: 1107, endPoint y: 267, distance: 10.7
click at [1103, 256] on icon "button" at bounding box center [1109, 257] width 18 height 18
type input "1"
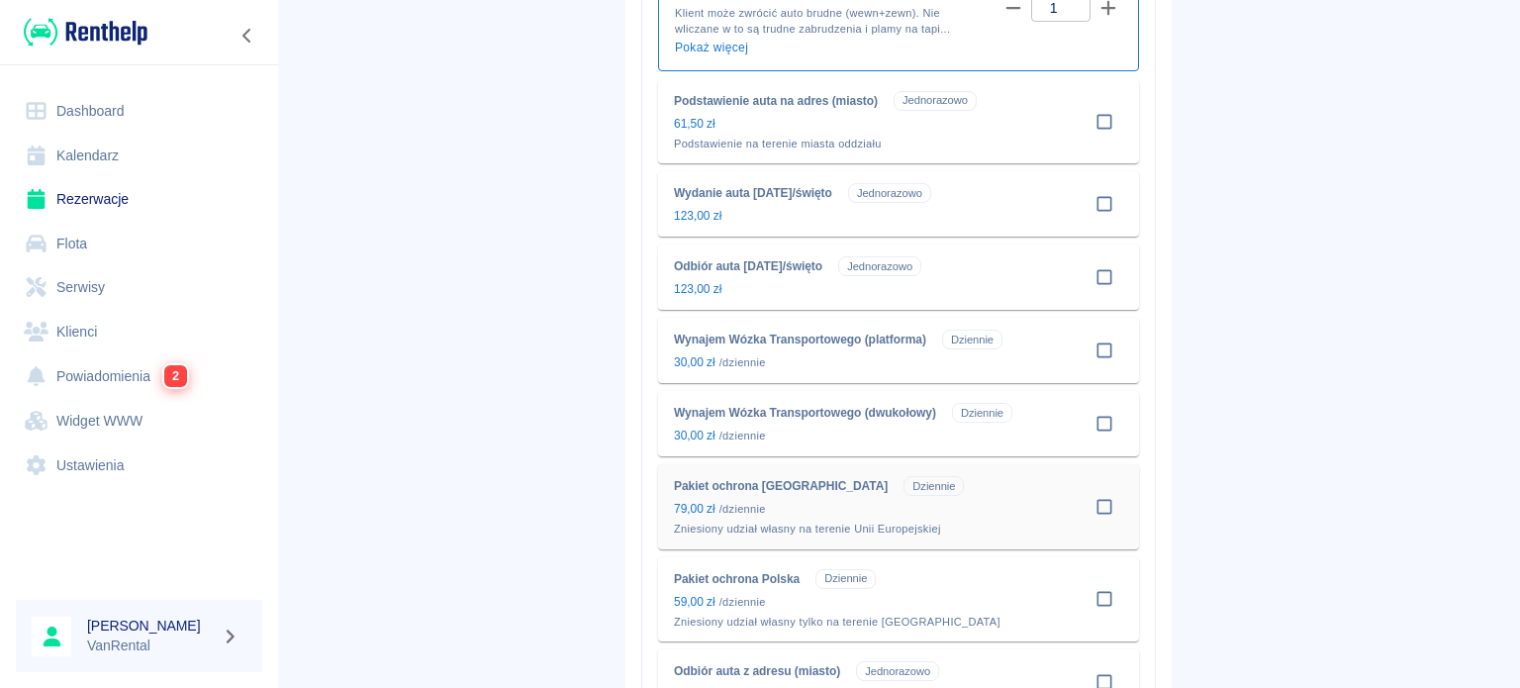
scroll to position [868, 0]
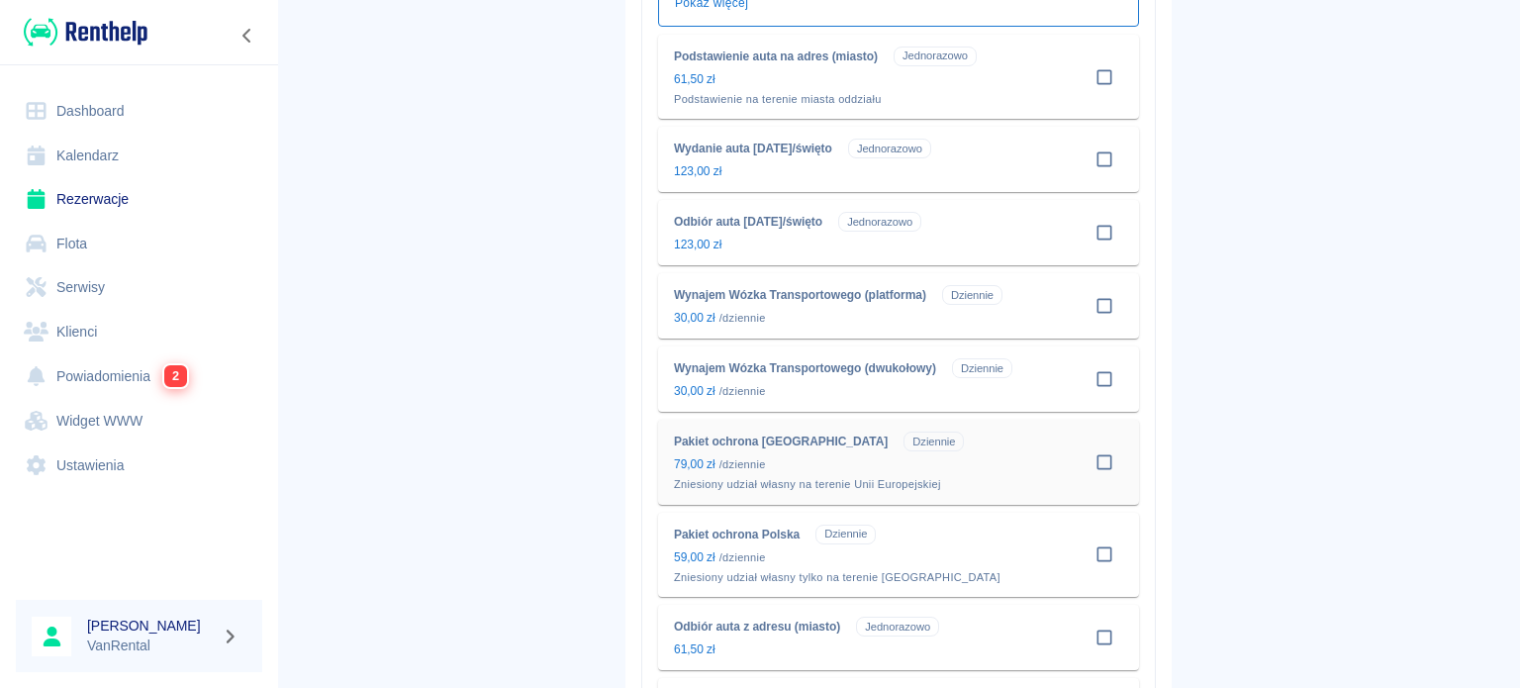
click at [1092, 465] on input "checkbox" at bounding box center [1104, 462] width 38 height 38
checkbox input "true"
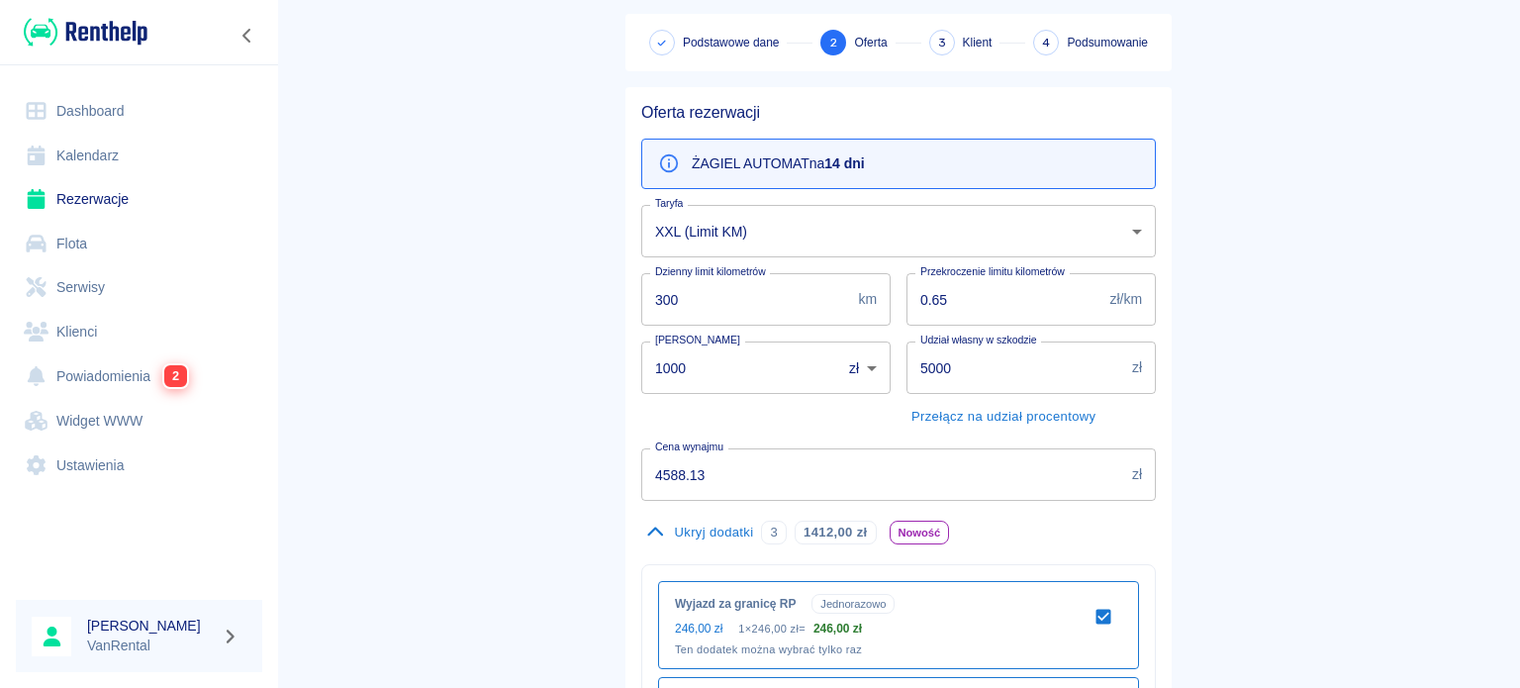
scroll to position [99, 0]
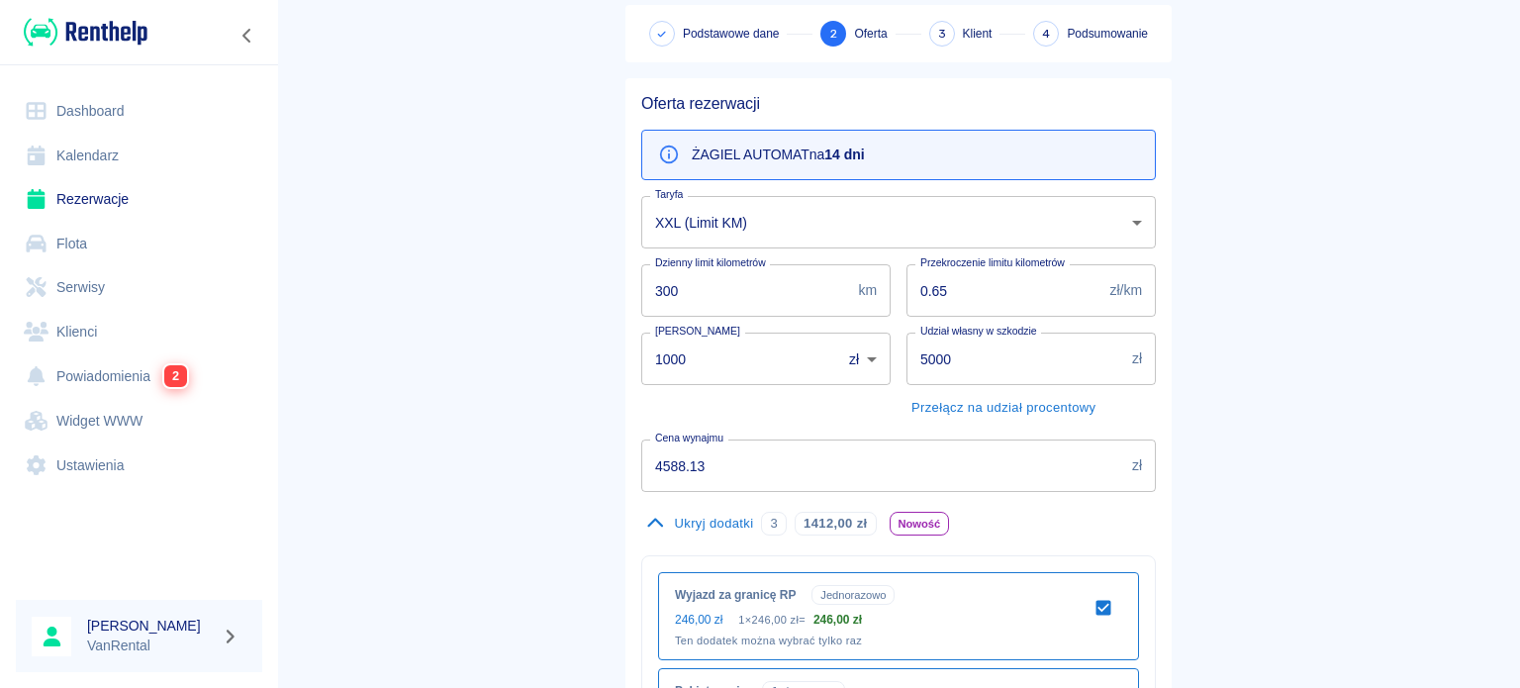
click at [813, 225] on body "Używamy plików Cookies, by zapewnić Ci najlepsze możliwe doświadczenie. Aby dow…" at bounding box center [760, 344] width 1520 height 688
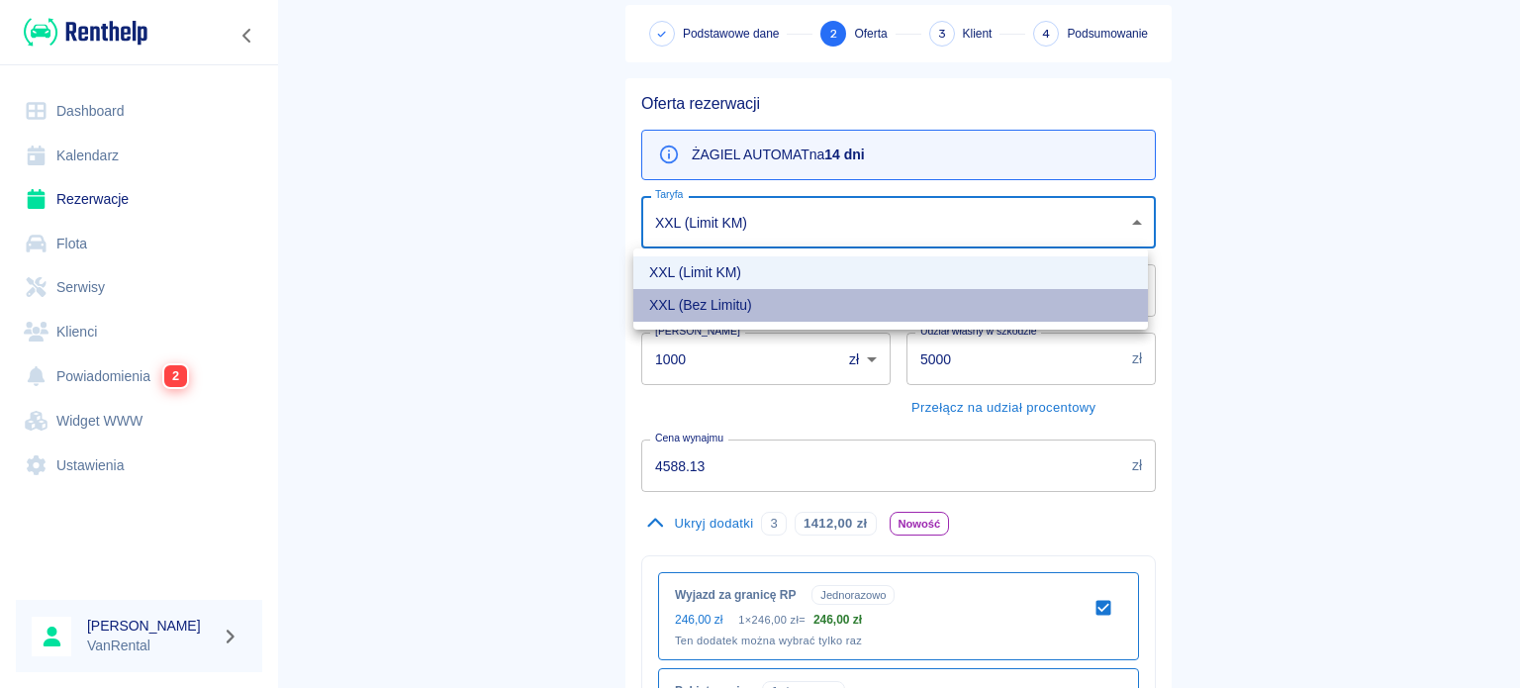
click at [763, 292] on li "XXL (Bez Limitu)" at bounding box center [890, 305] width 515 height 33
type input "b89d7af4-689c-4968-bdc4-1a39d67d7a11"
type input "0"
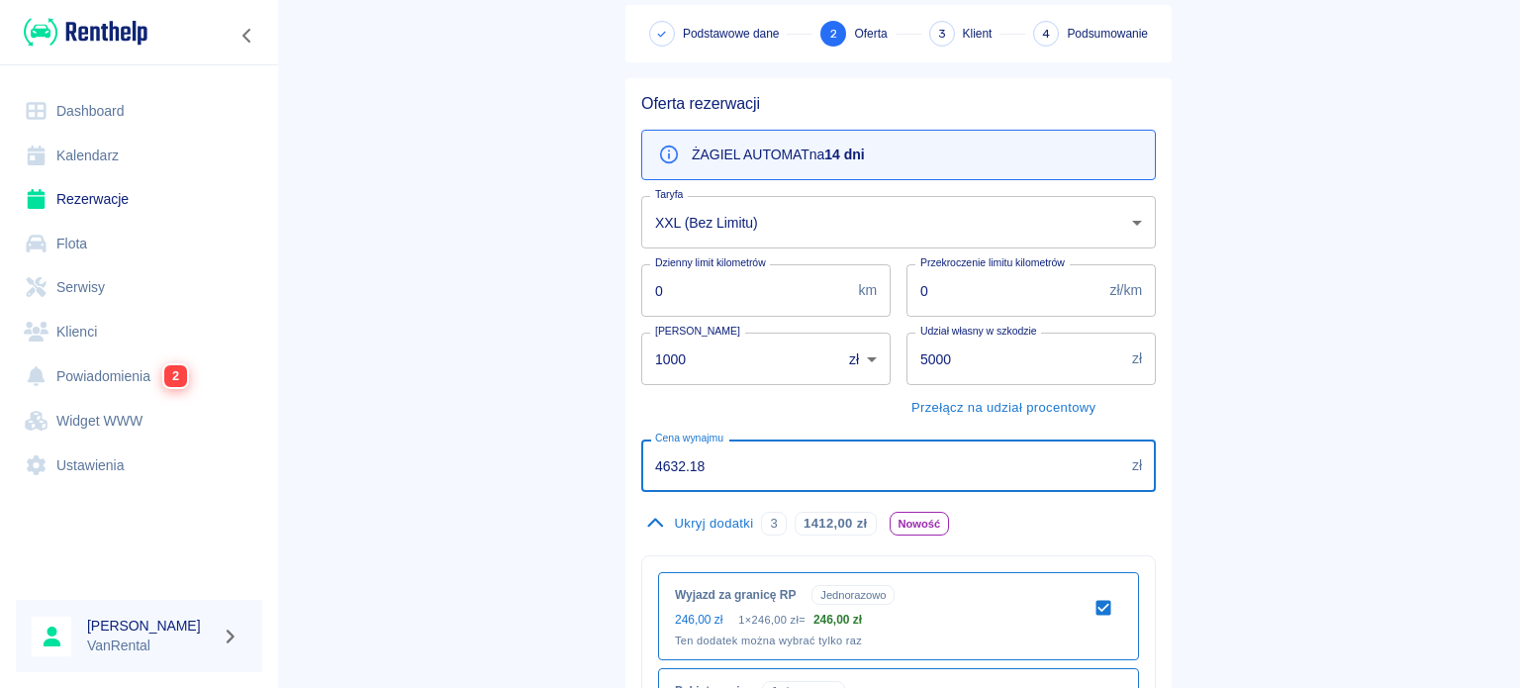
drag, startPoint x: 673, startPoint y: 462, endPoint x: 527, endPoint y: 442, distance: 146.8
paste input "588.13"
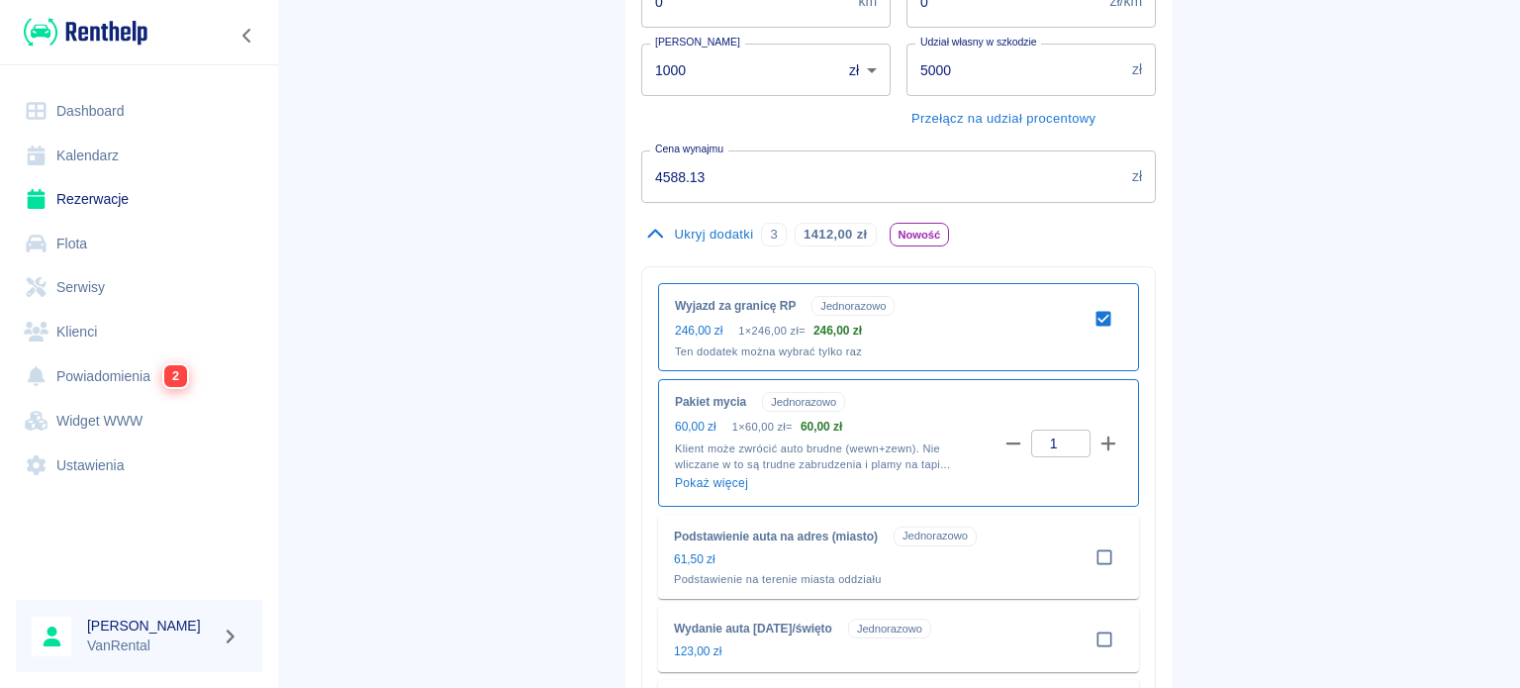
scroll to position [380, 0]
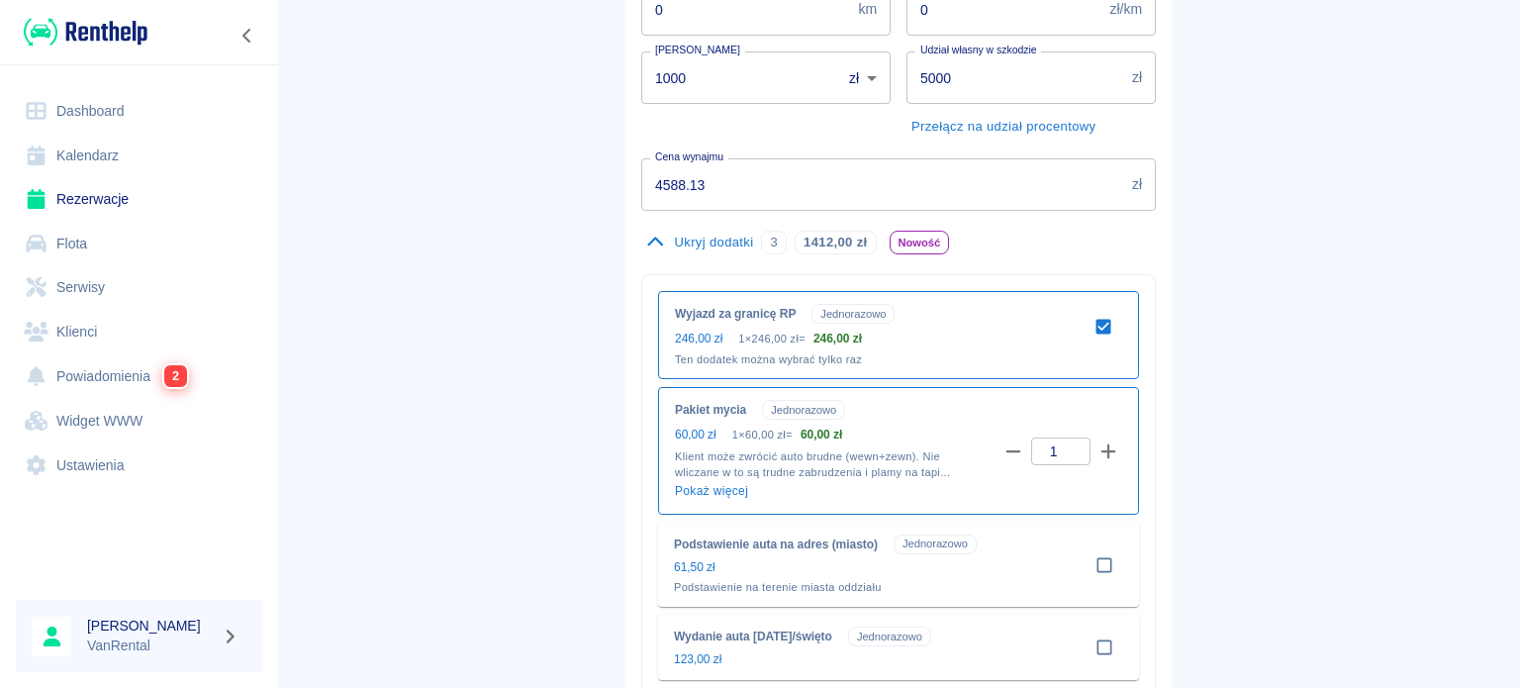
click at [773, 195] on input "4588.13" at bounding box center [882, 184] width 483 height 52
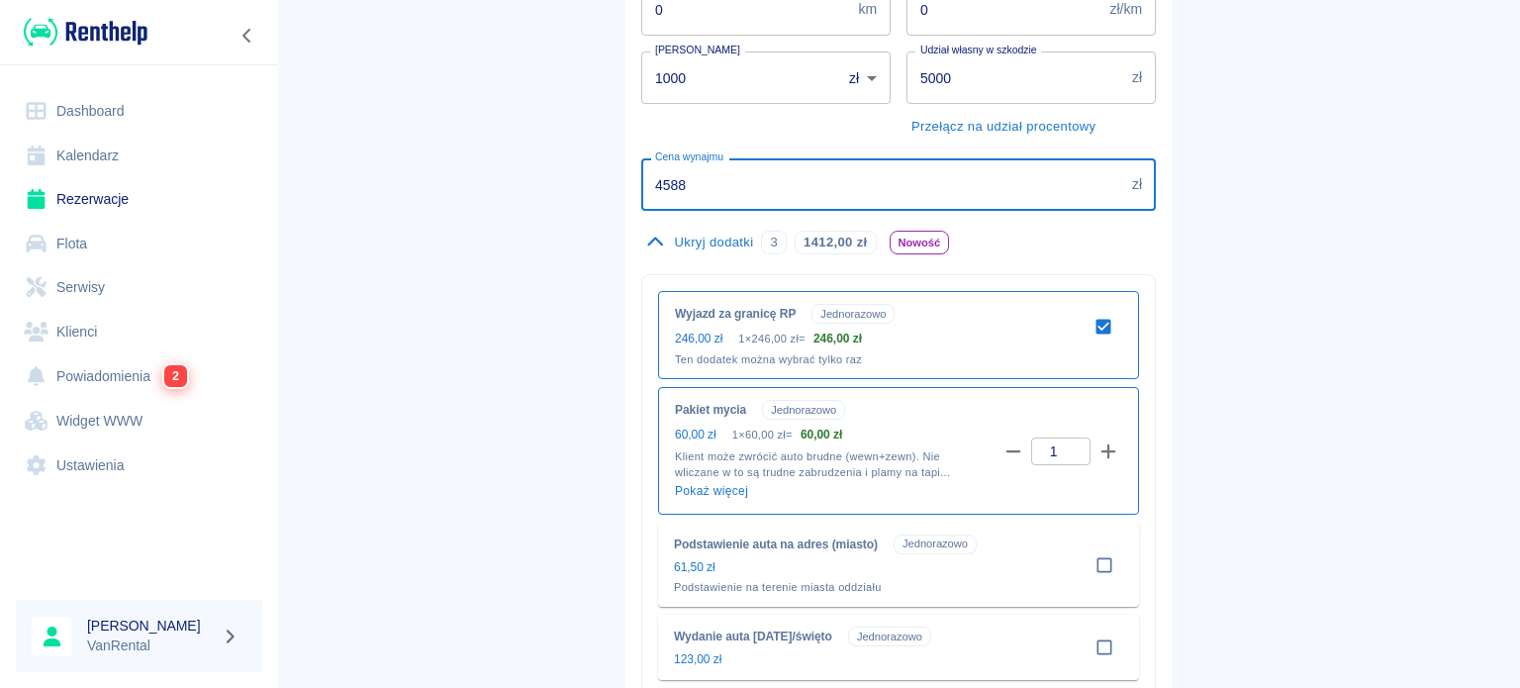
type input "4588"
click at [1292, 224] on main "Rezerwacje Dodaj rezerwację Podstawowe dane 2 Oferta 3 Klient 4 Podsumowanie Of…" at bounding box center [898, 633] width 1243 height 1979
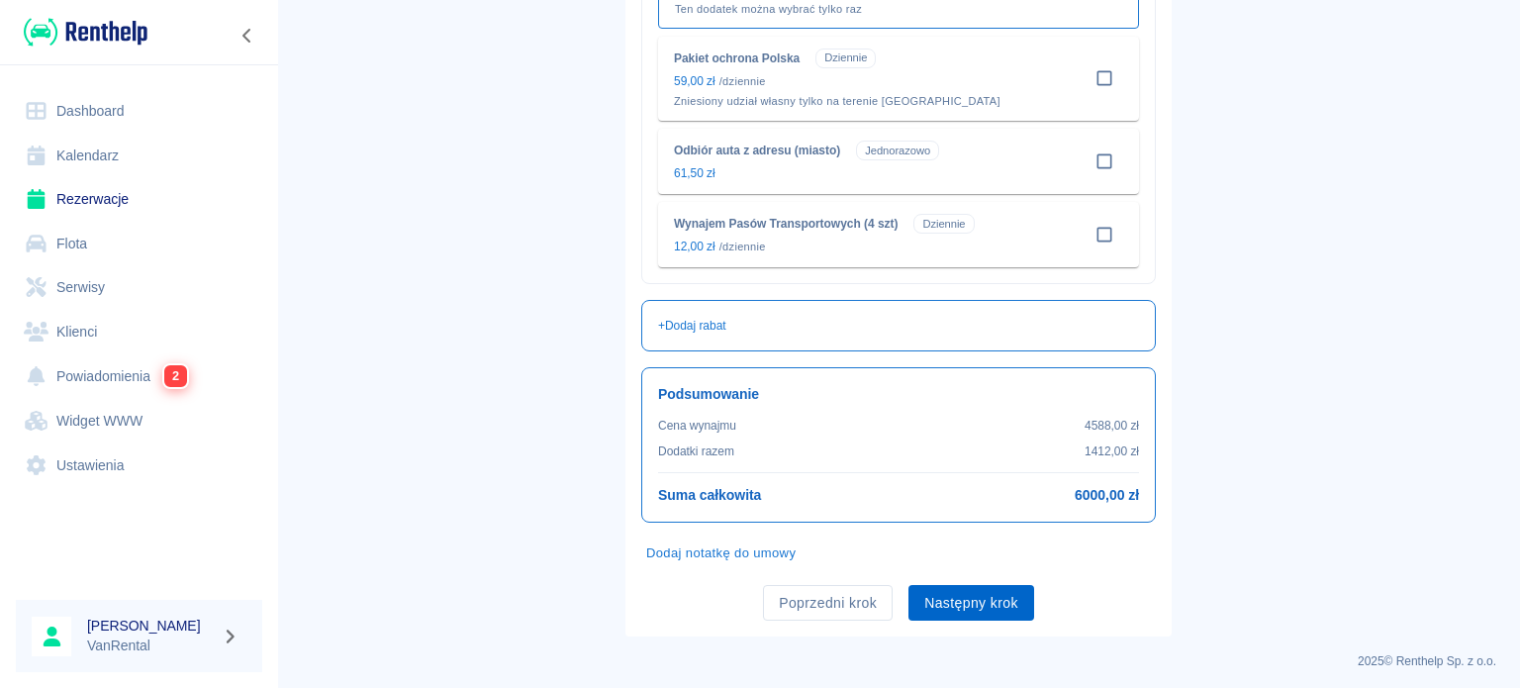
scroll to position [1369, 0]
click at [980, 605] on button "Następny krok" at bounding box center [971, 600] width 126 height 37
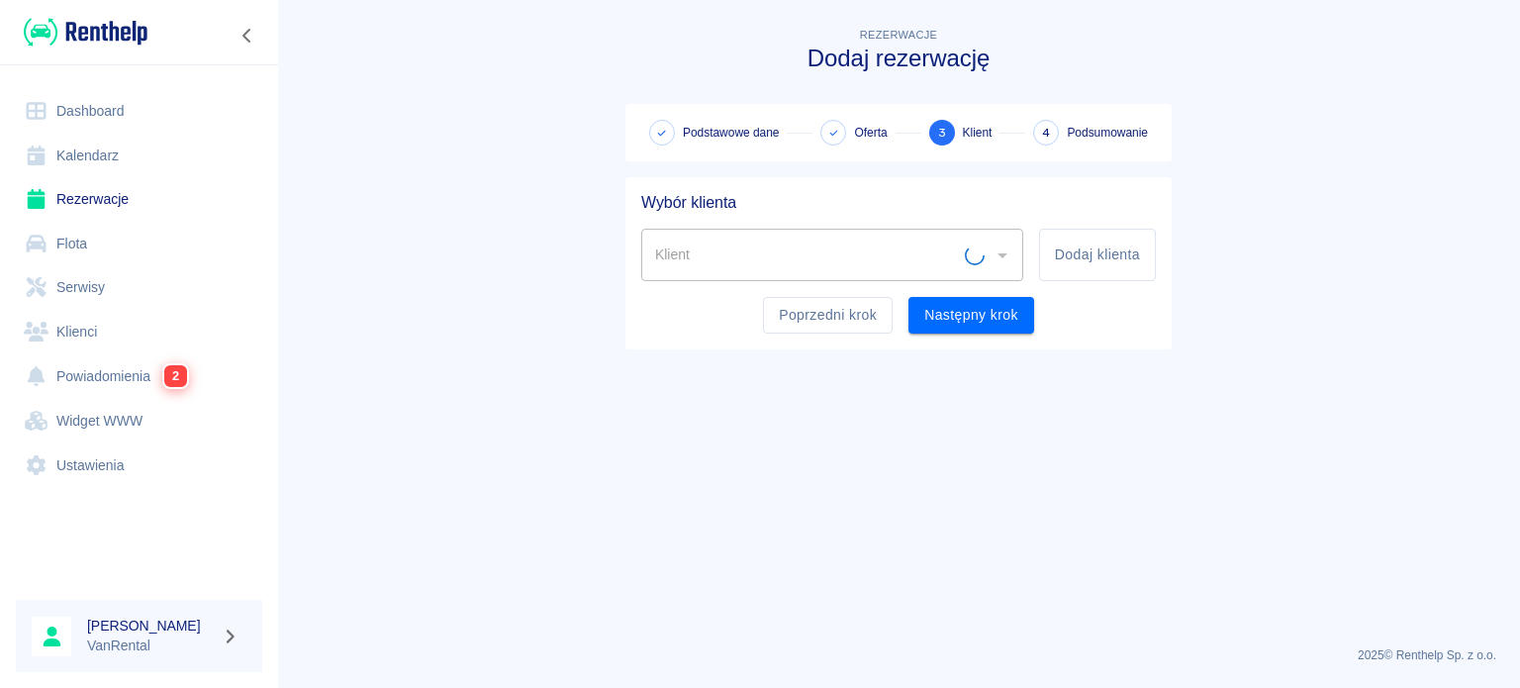
scroll to position [0, 0]
click at [837, 254] on input "Klient" at bounding box center [807, 254] width 315 height 35
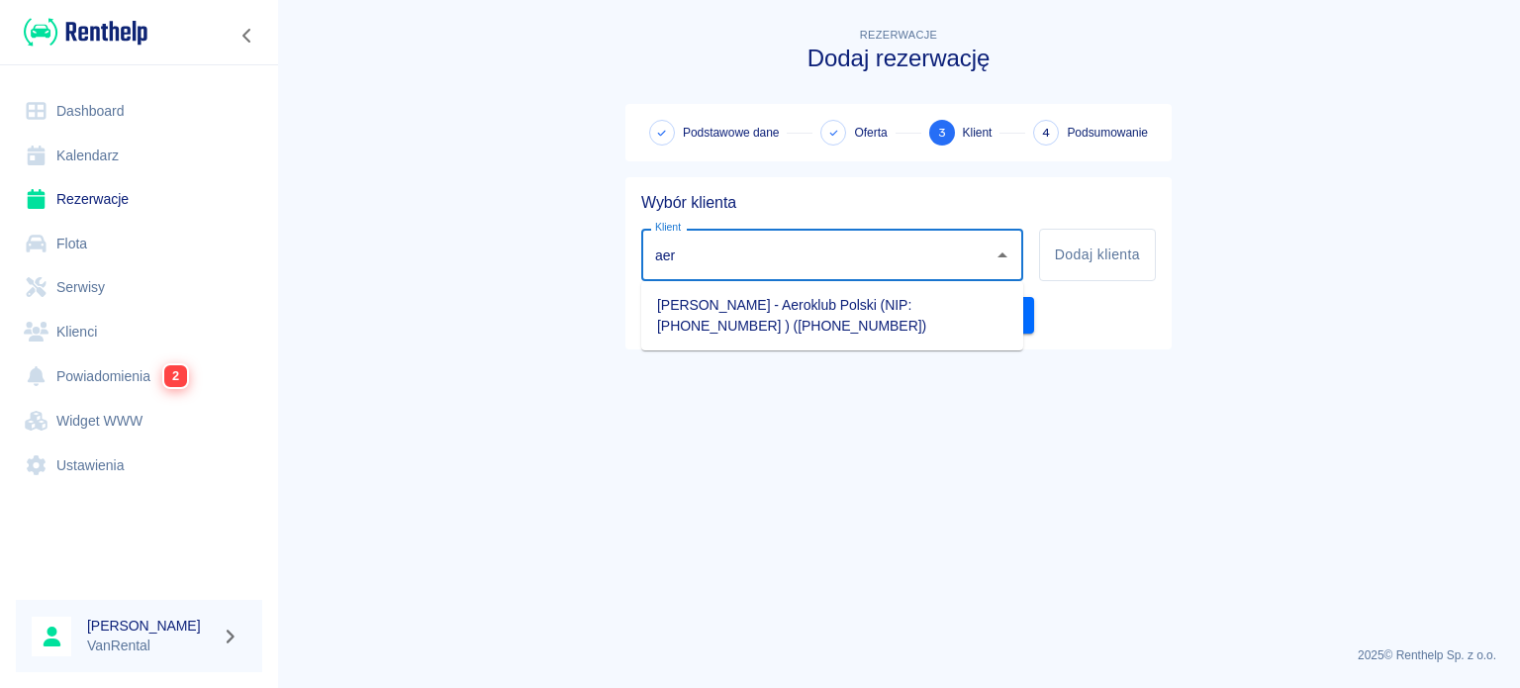
click at [849, 339] on li "[PERSON_NAME] - Aeroklub Polski (NIP: [PHONE_NUMBER] ) ([PHONE_NUMBER])" at bounding box center [832, 315] width 382 height 53
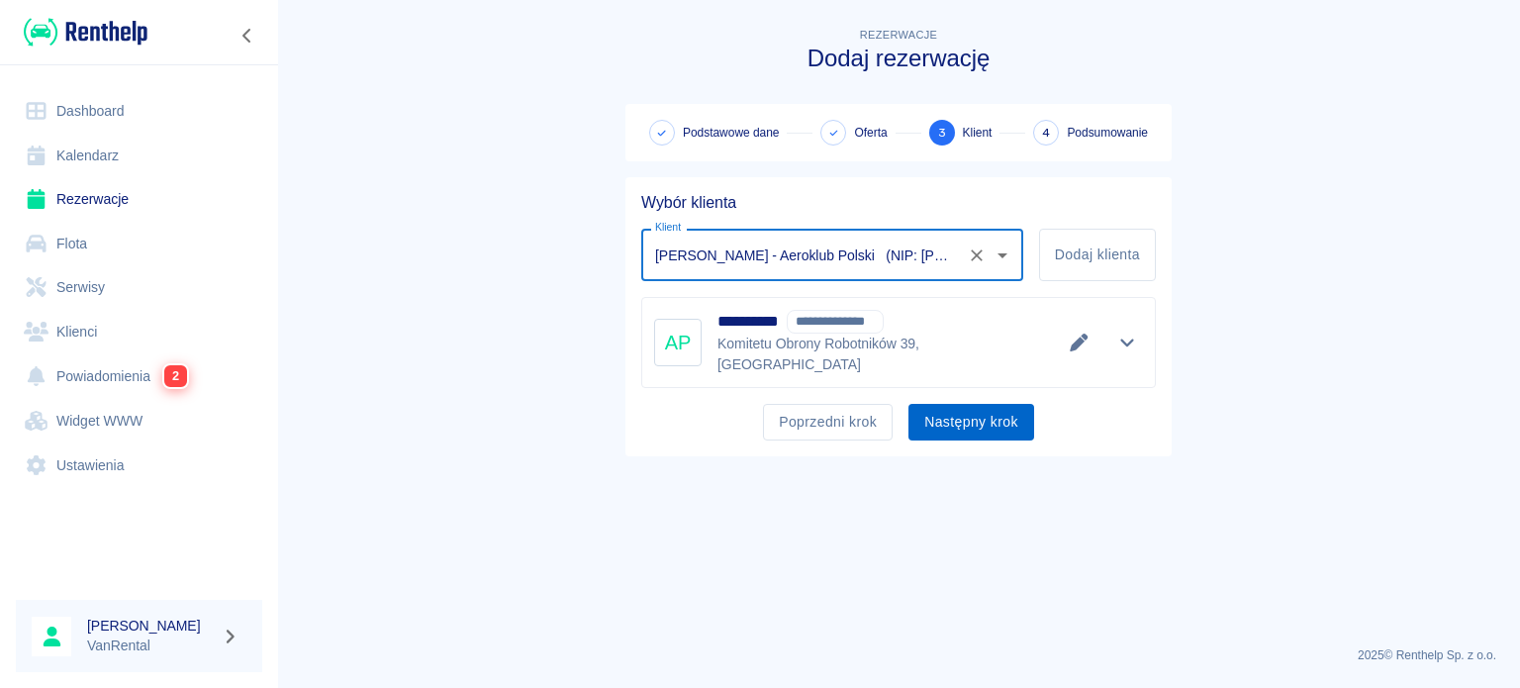
type input "[PERSON_NAME] - Aeroklub Polski (NIP: [PHONE_NUMBER] ) ([PHONE_NUMBER])"
click at [966, 404] on button "Następny krok" at bounding box center [971, 422] width 126 height 37
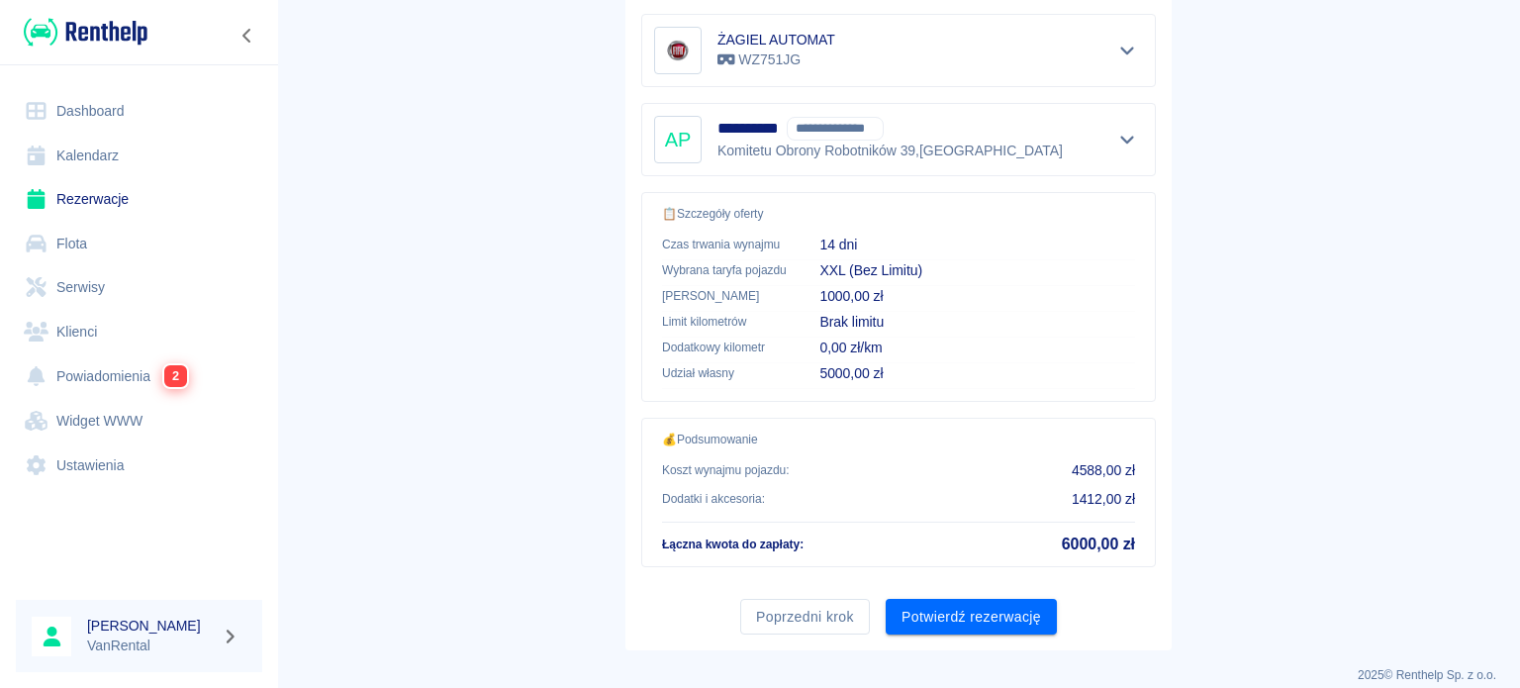
scroll to position [405, 0]
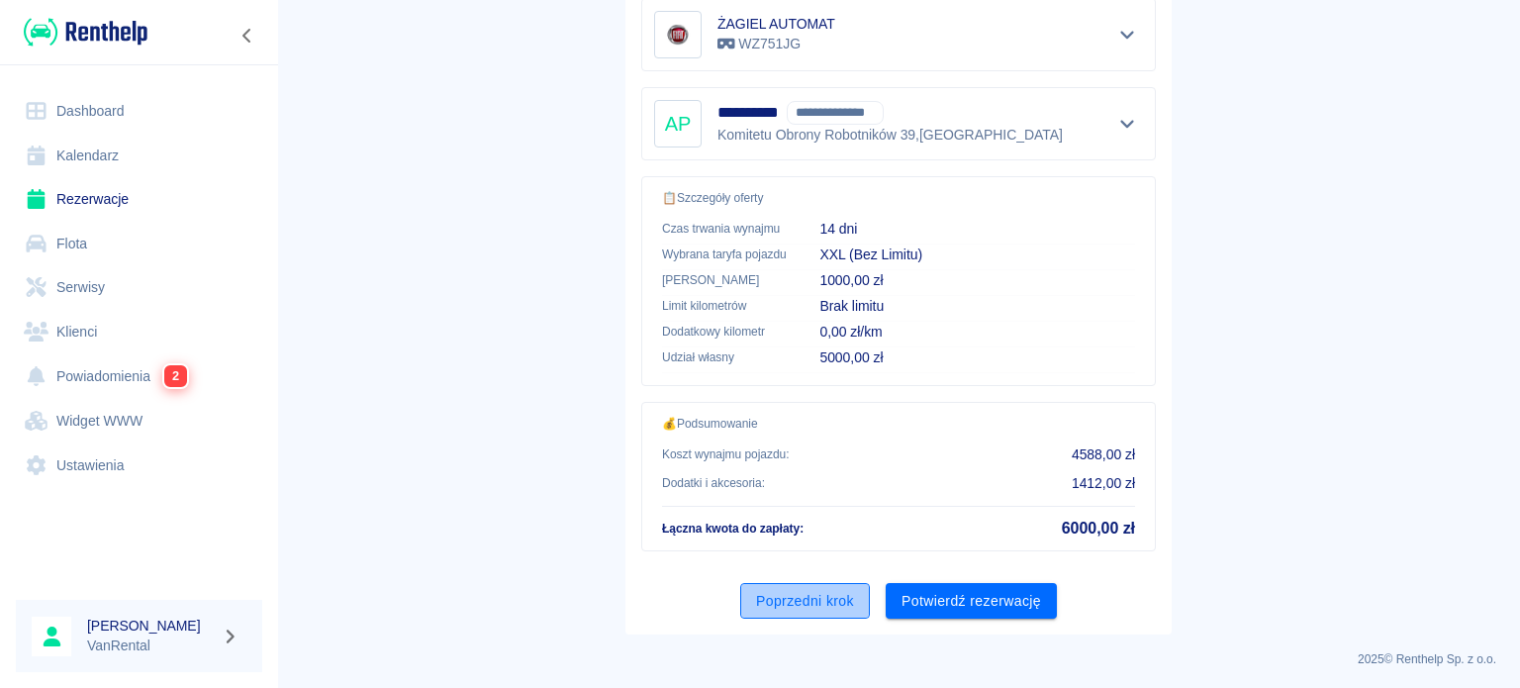
click at [819, 592] on button "Poprzedni krok" at bounding box center [805, 601] width 130 height 37
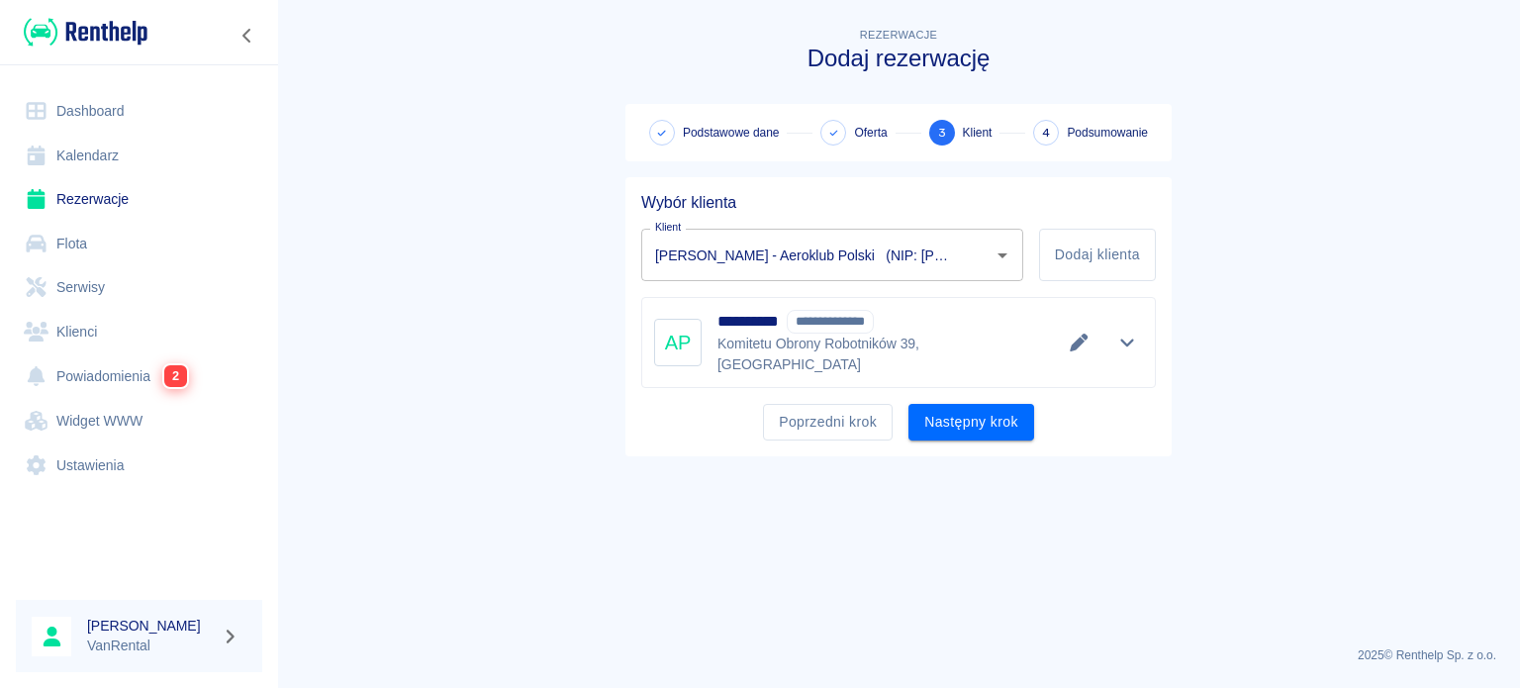
scroll to position [0, 0]
click at [842, 411] on button "Poprzedni krok" at bounding box center [828, 422] width 130 height 37
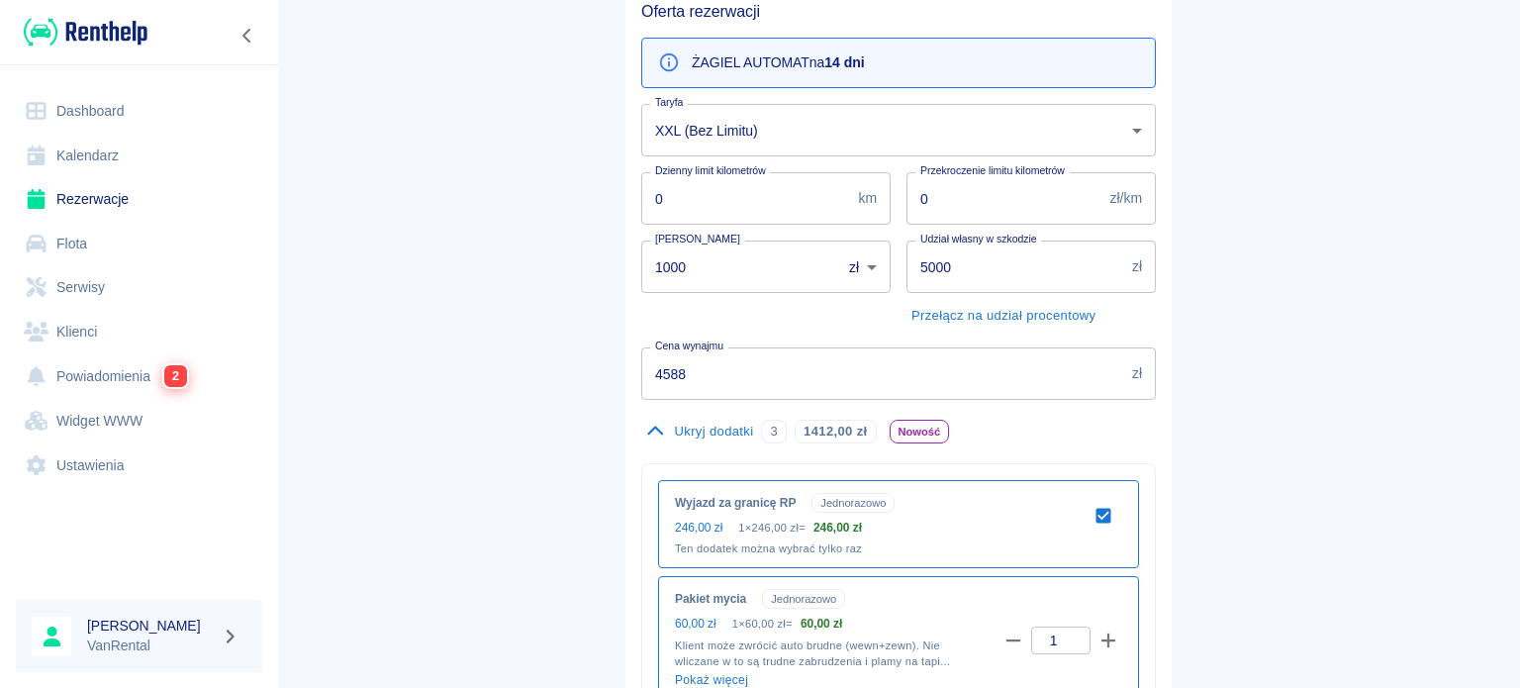
scroll to position [198, 0]
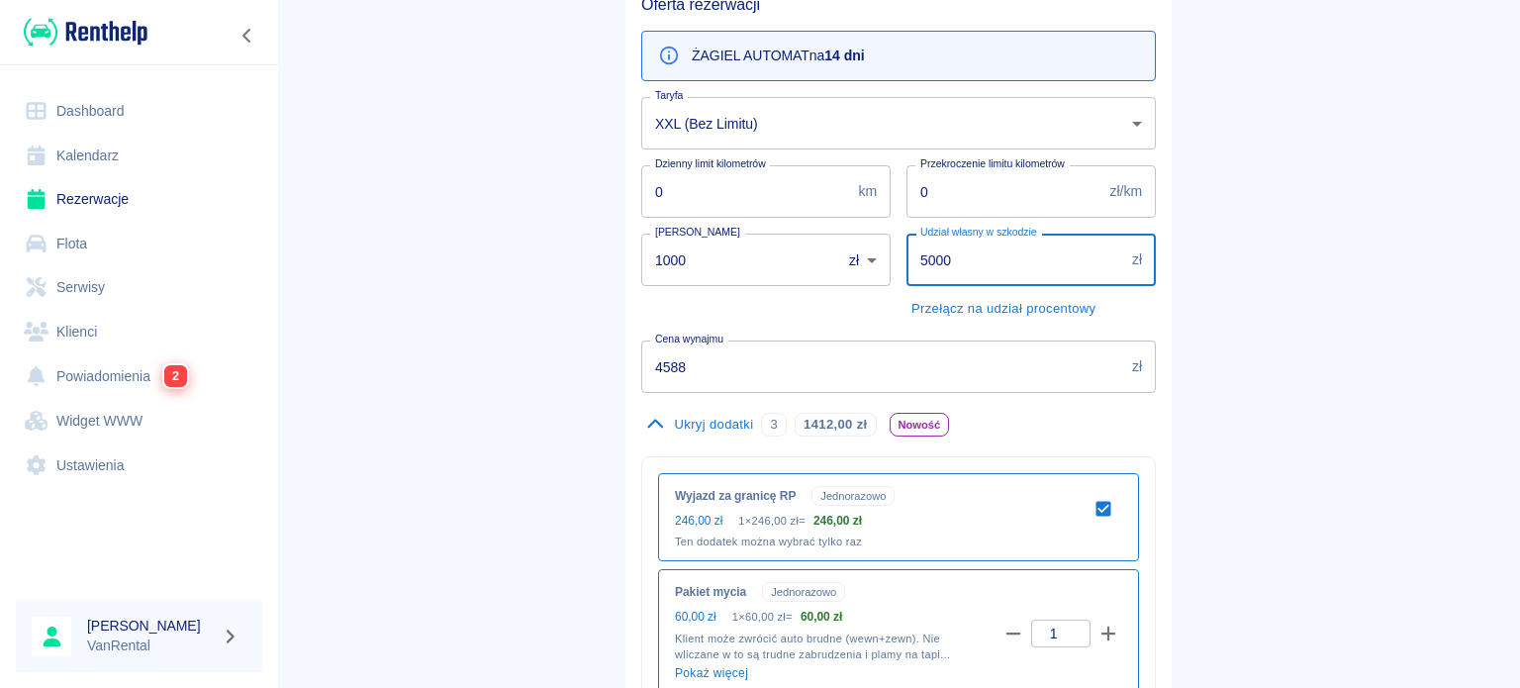
drag, startPoint x: 842, startPoint y: 268, endPoint x: 808, endPoint y: 268, distance: 33.6
type input "0"
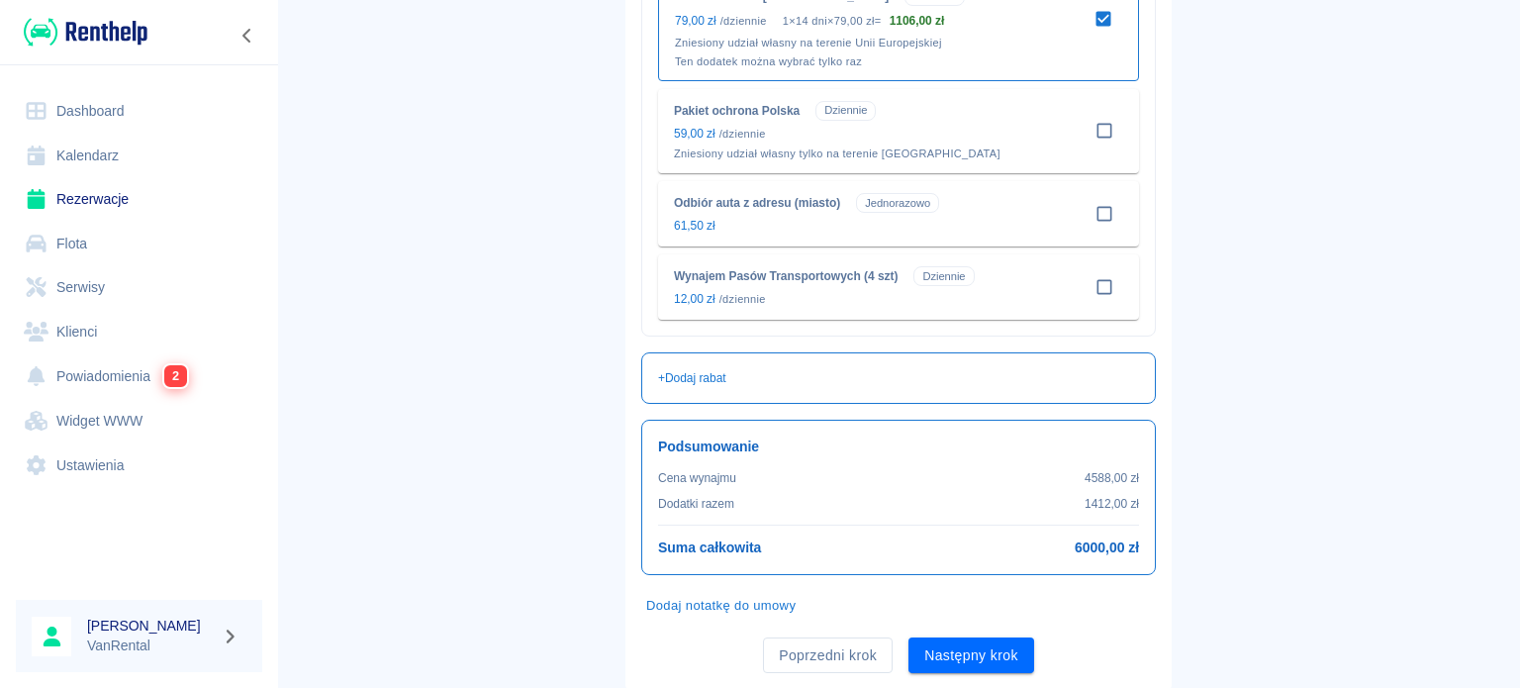
scroll to position [1369, 0]
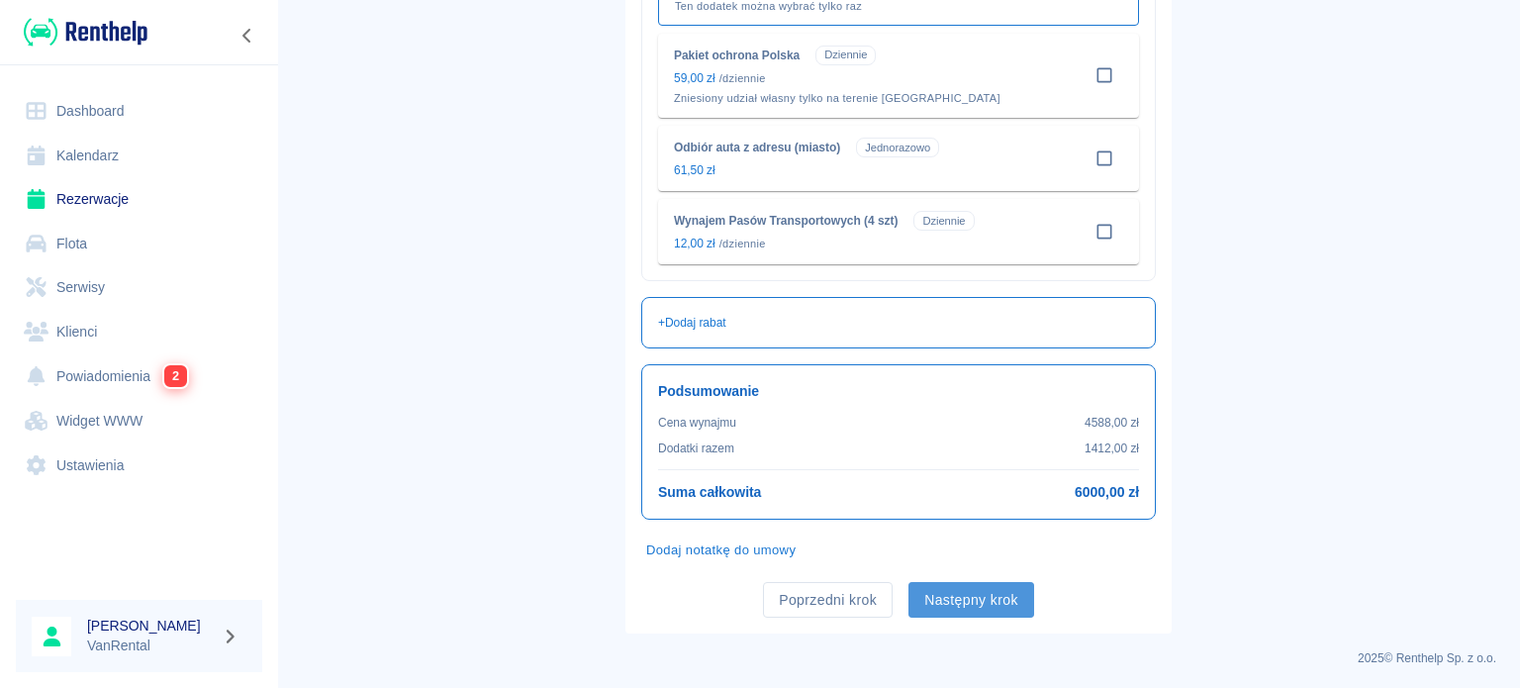
click at [954, 597] on button "Następny krok" at bounding box center [971, 600] width 126 height 37
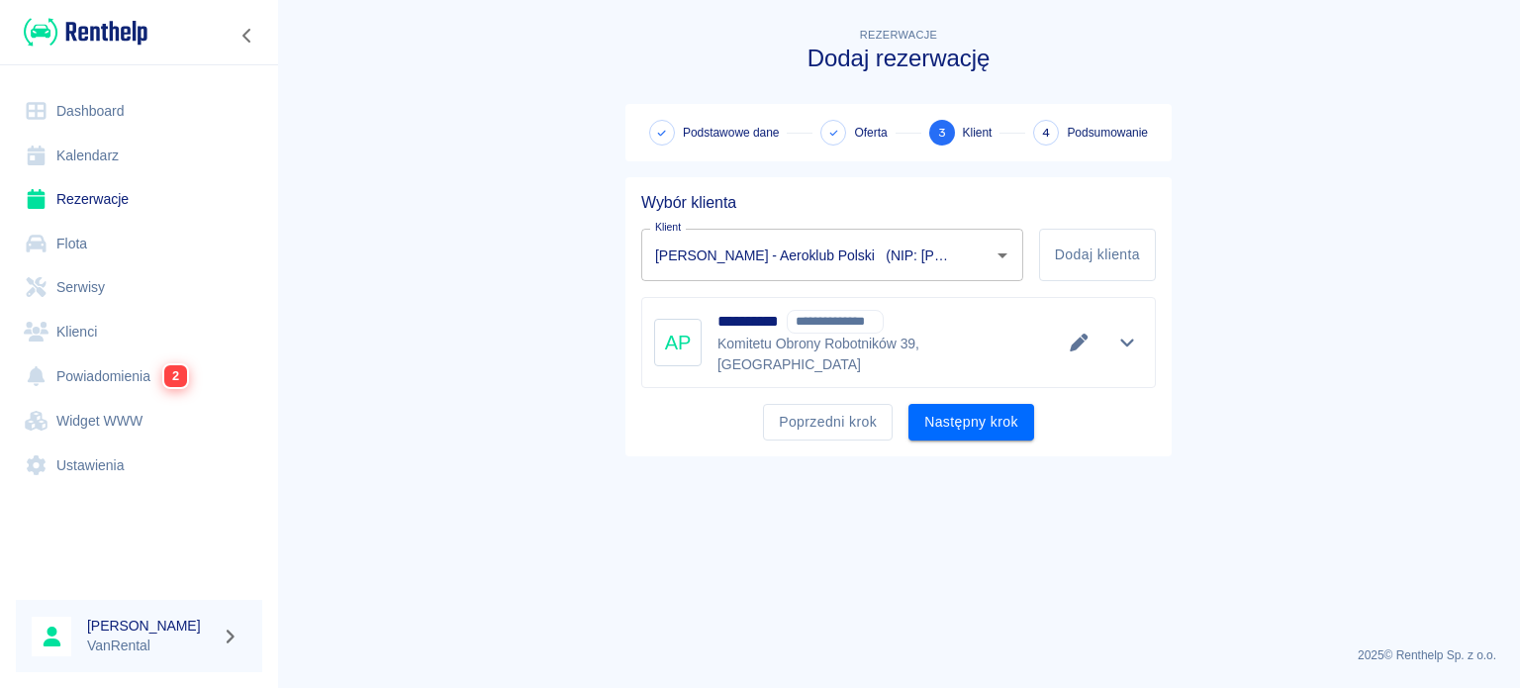
scroll to position [0, 0]
click at [989, 405] on button "Następny krok" at bounding box center [971, 422] width 126 height 37
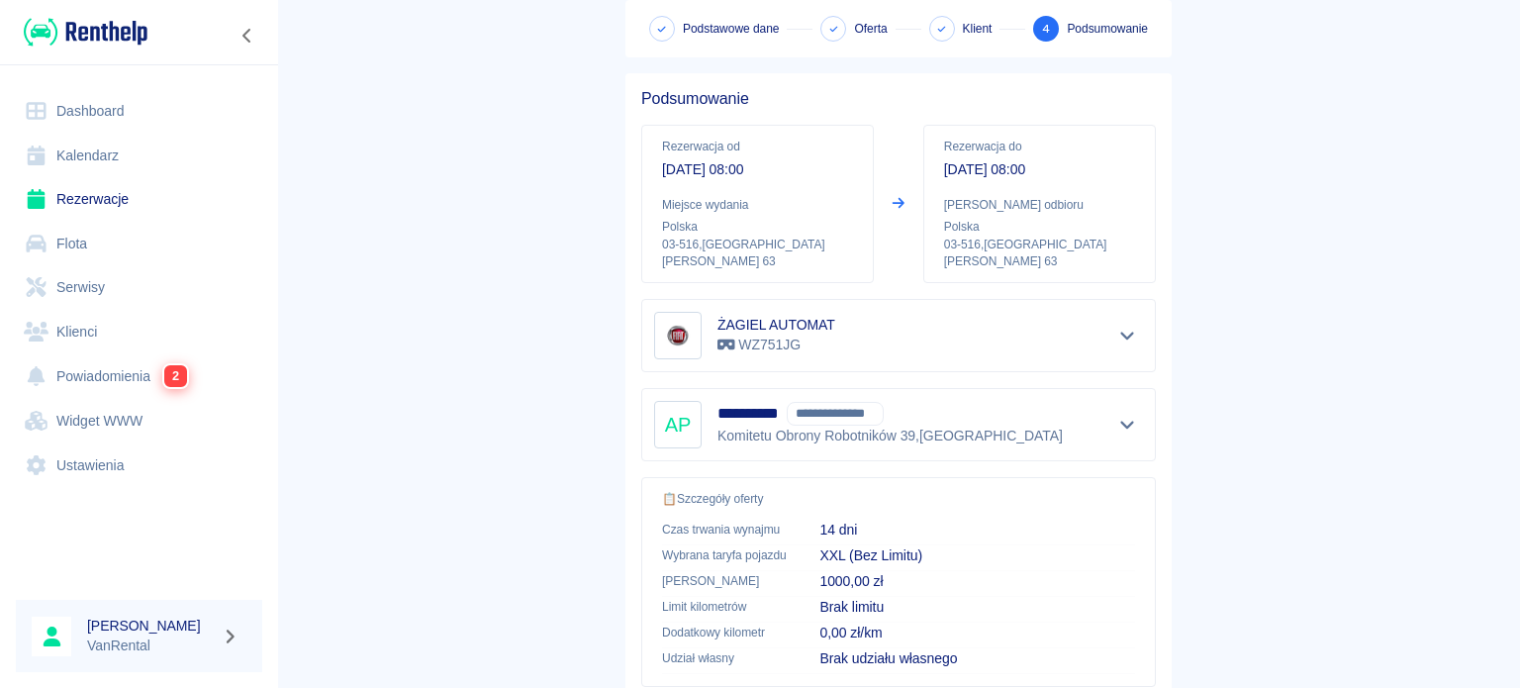
scroll to position [405, 0]
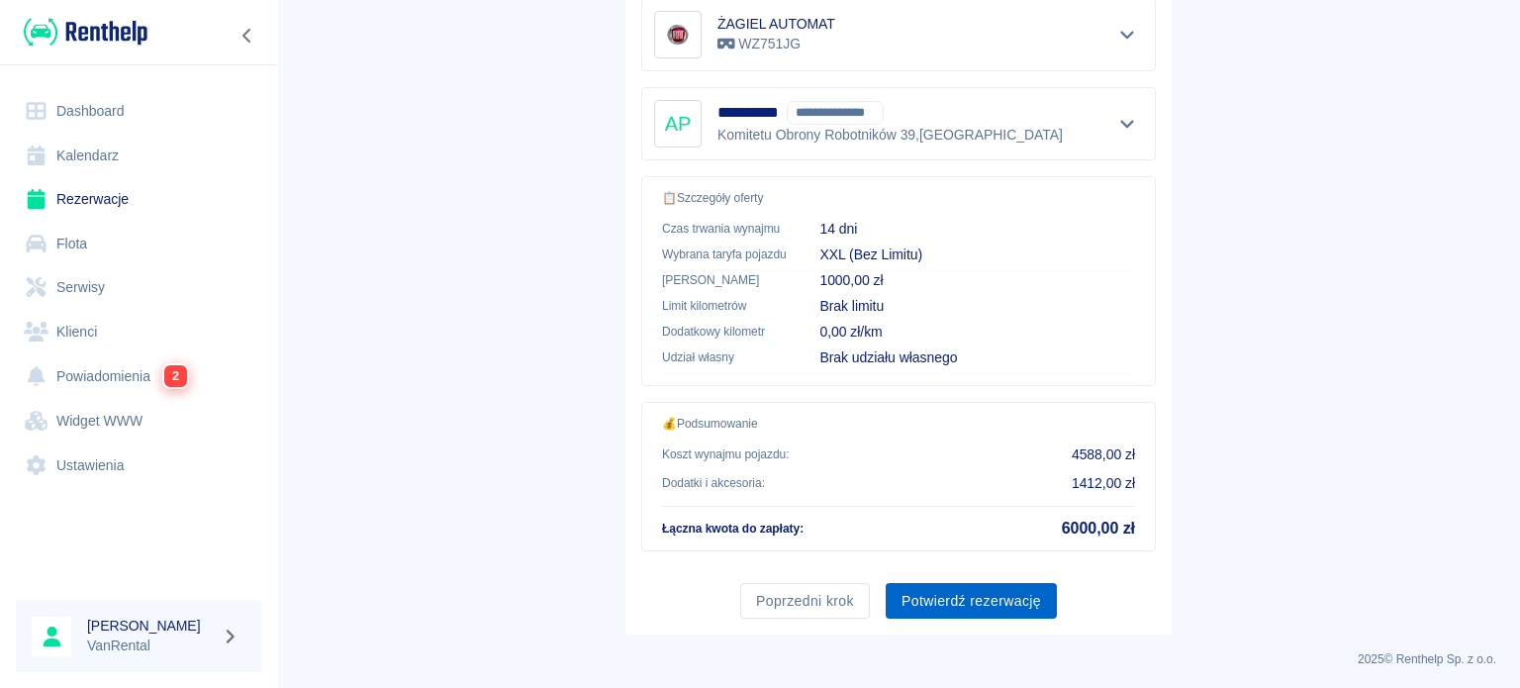
click at [956, 596] on button "Potwierdź rezerwację" at bounding box center [971, 601] width 171 height 37
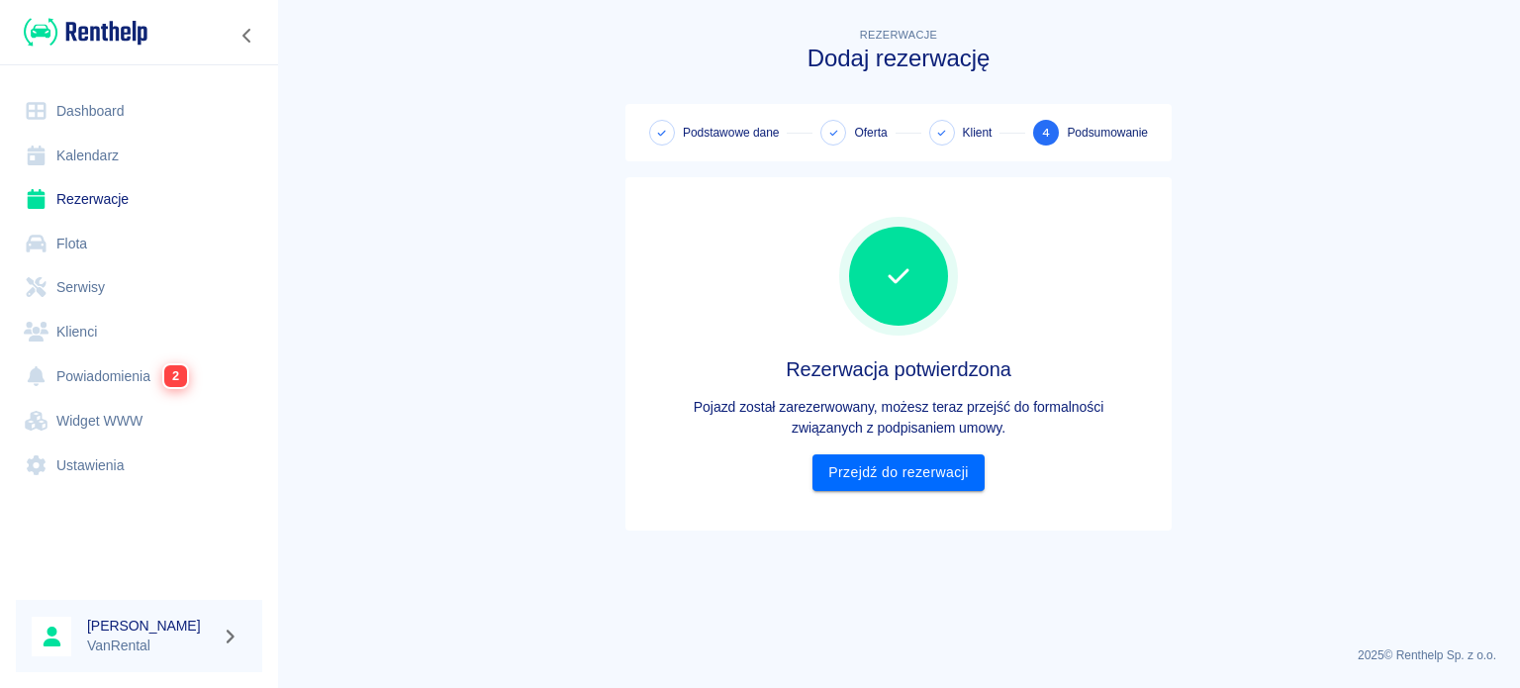
scroll to position [0, 0]
click at [922, 493] on div "Rezerwacja potwierdzona Pojazd został zarezerwowany, możesz teraz przejść do fo…" at bounding box center [898, 354] width 515 height 322
click at [924, 474] on link "Przejdź do rezerwacji" at bounding box center [897, 472] width 171 height 37
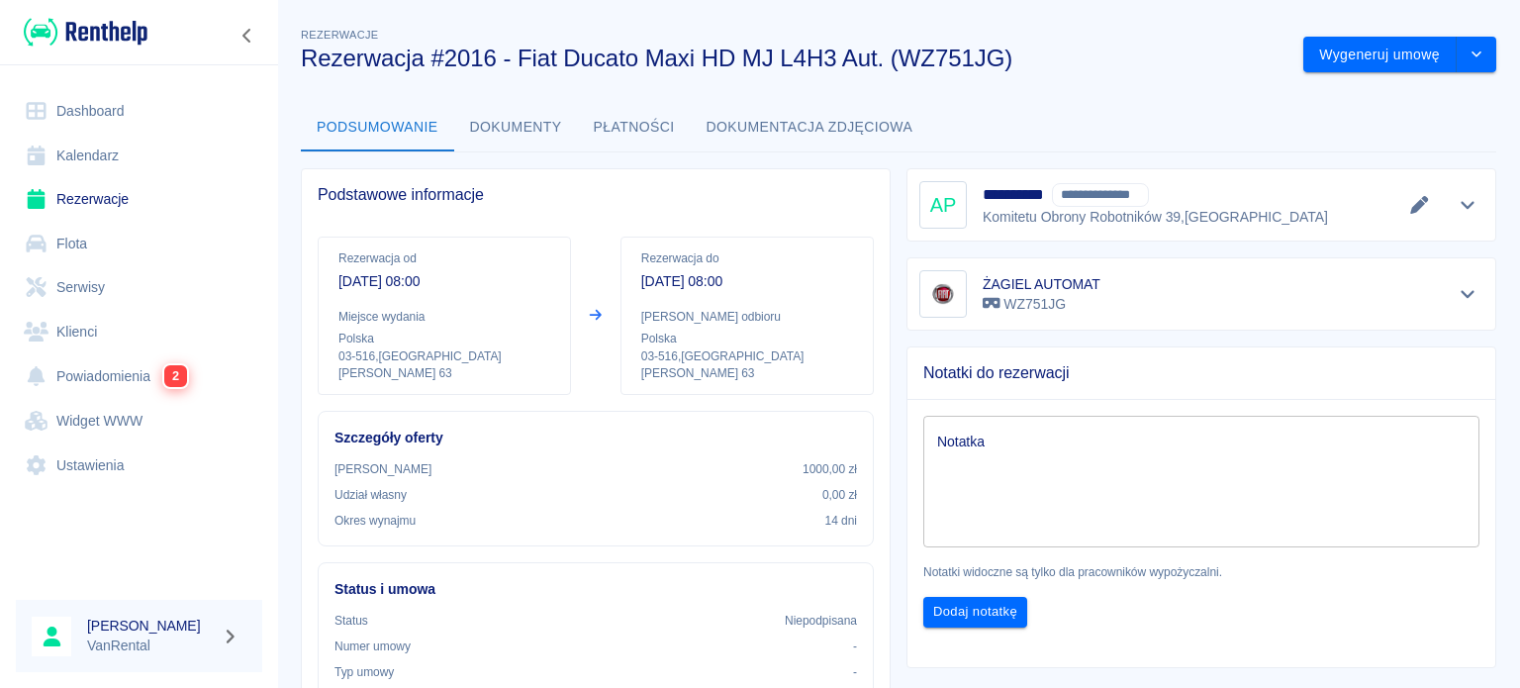
click at [208, 34] on div at bounding box center [139, 32] width 278 height 64
